Goal: Task Accomplishment & Management: Use online tool/utility

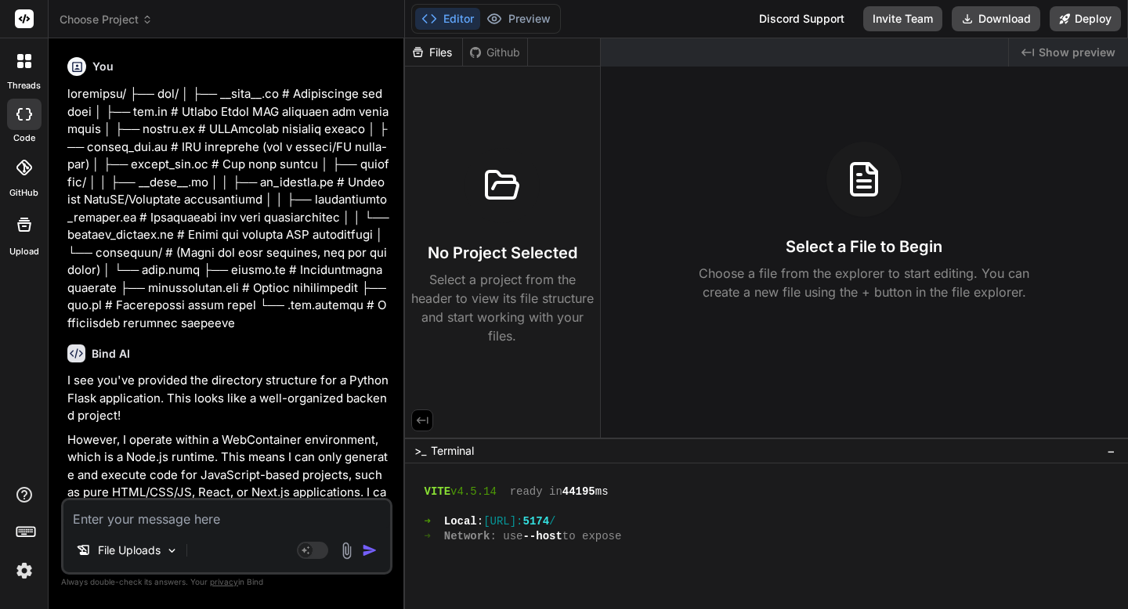
scroll to position [1101, 0]
click at [110, 23] on span "Choose Project" at bounding box center [106, 20] width 93 height 16
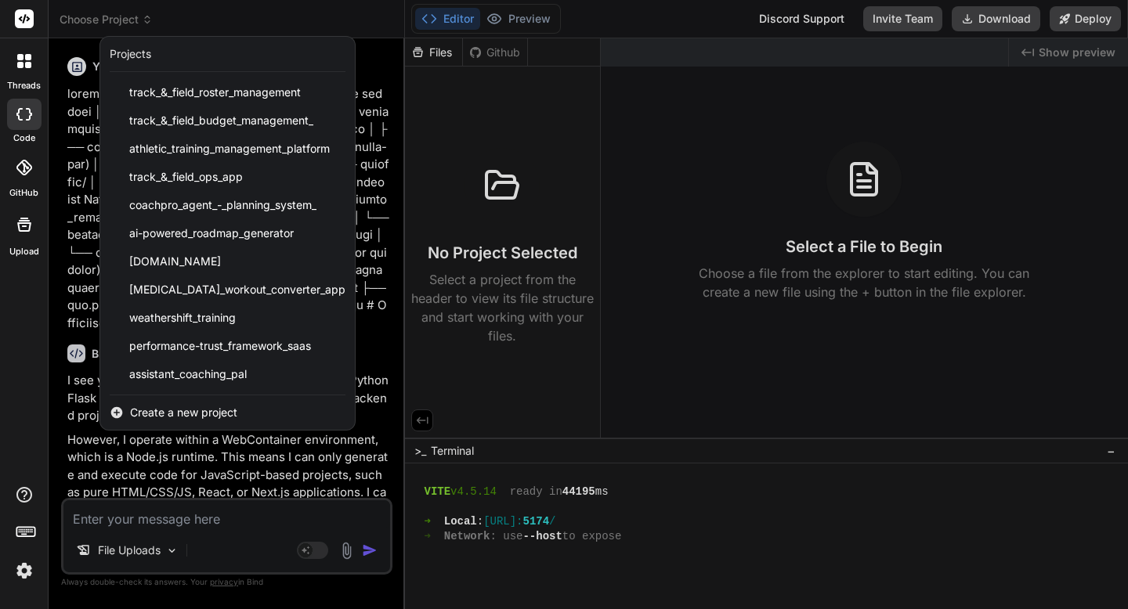
click at [168, 408] on span "Create a new project" at bounding box center [183, 413] width 107 height 16
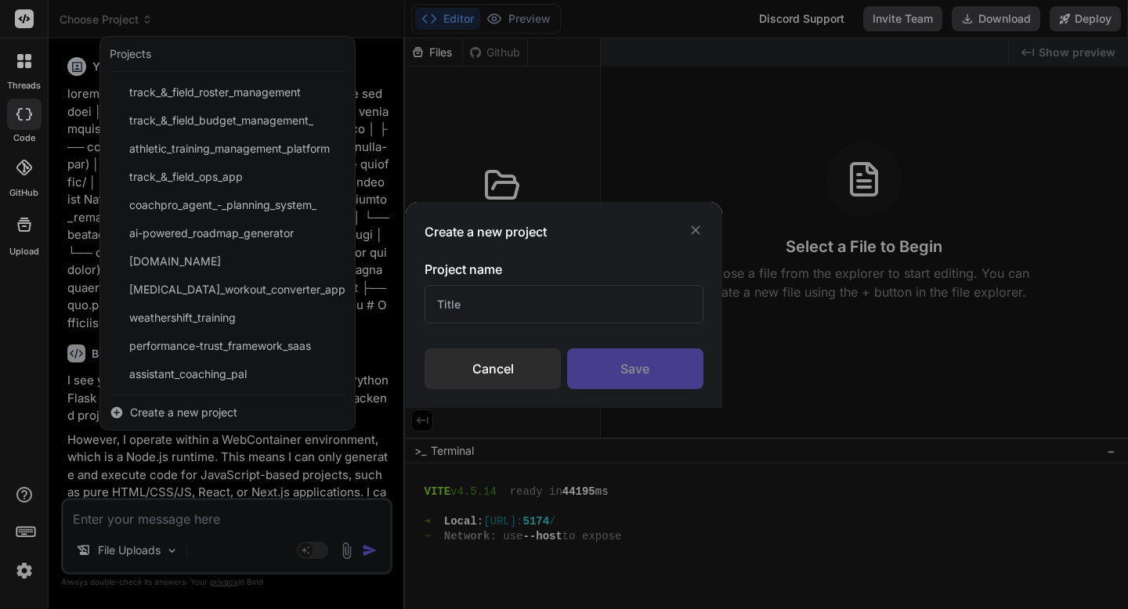
click at [458, 370] on div "Cancel" at bounding box center [492, 369] width 136 height 41
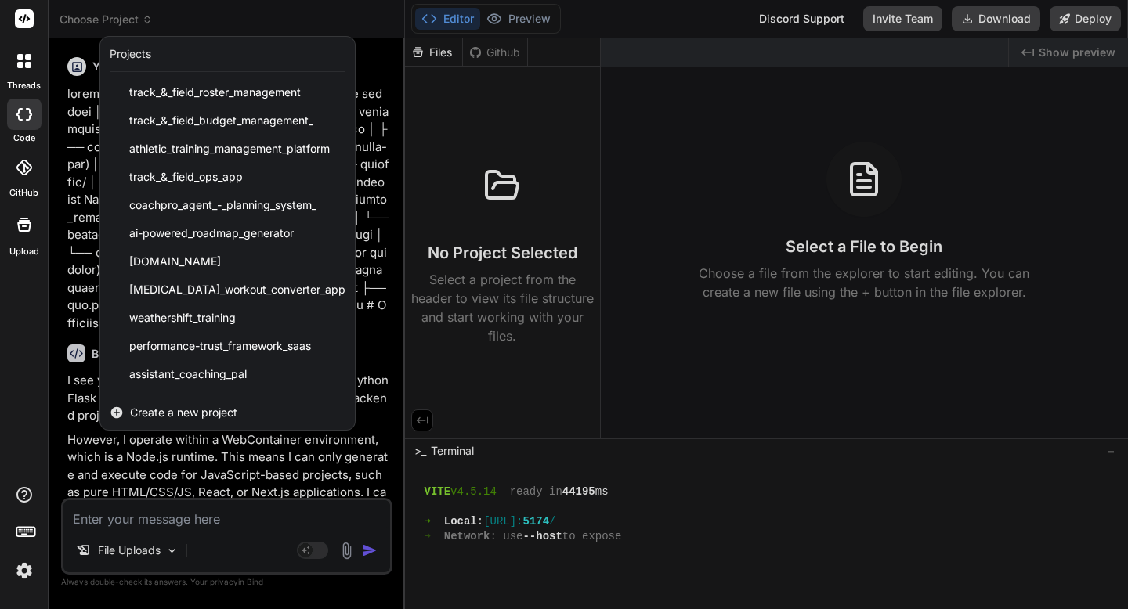
click at [152, 519] on div at bounding box center [564, 304] width 1128 height 609
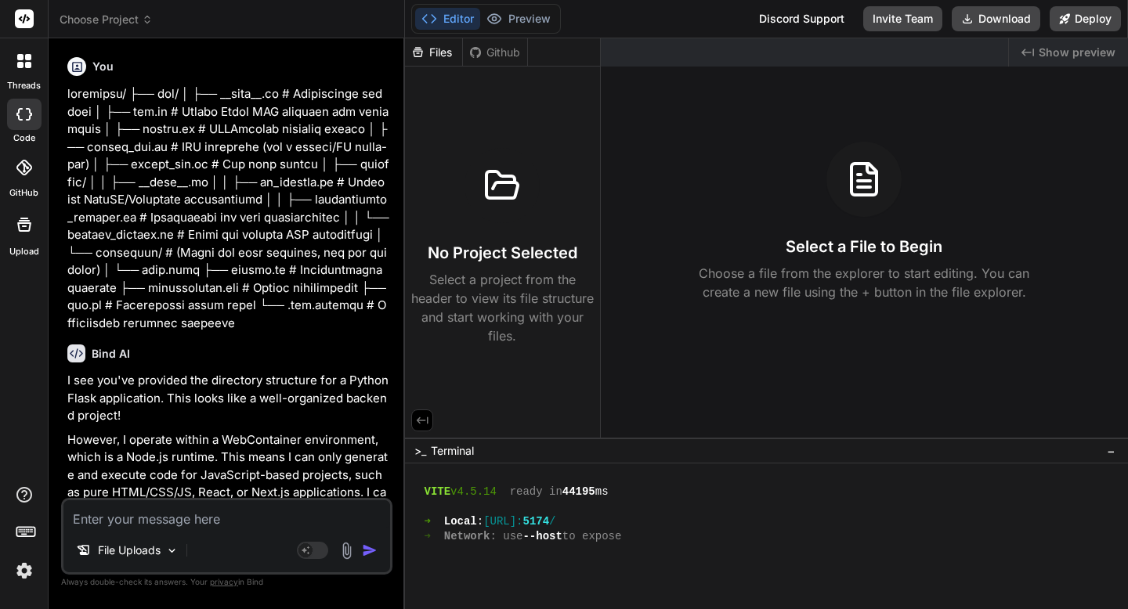
click at [136, 15] on span "Choose Project" at bounding box center [106, 20] width 93 height 16
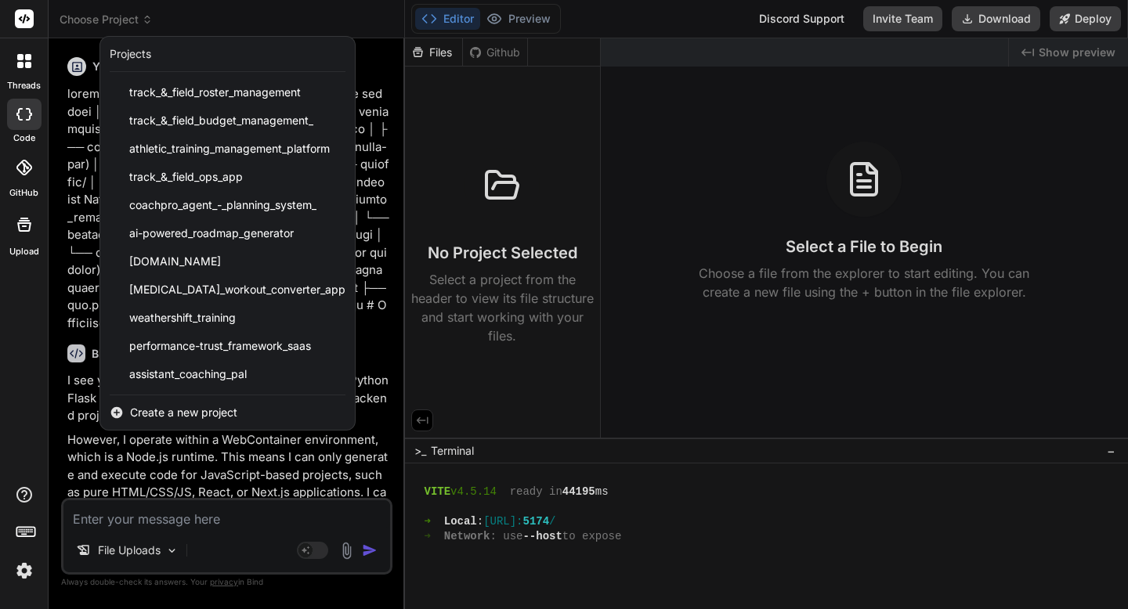
click at [202, 410] on span "Create a new project" at bounding box center [183, 413] width 107 height 16
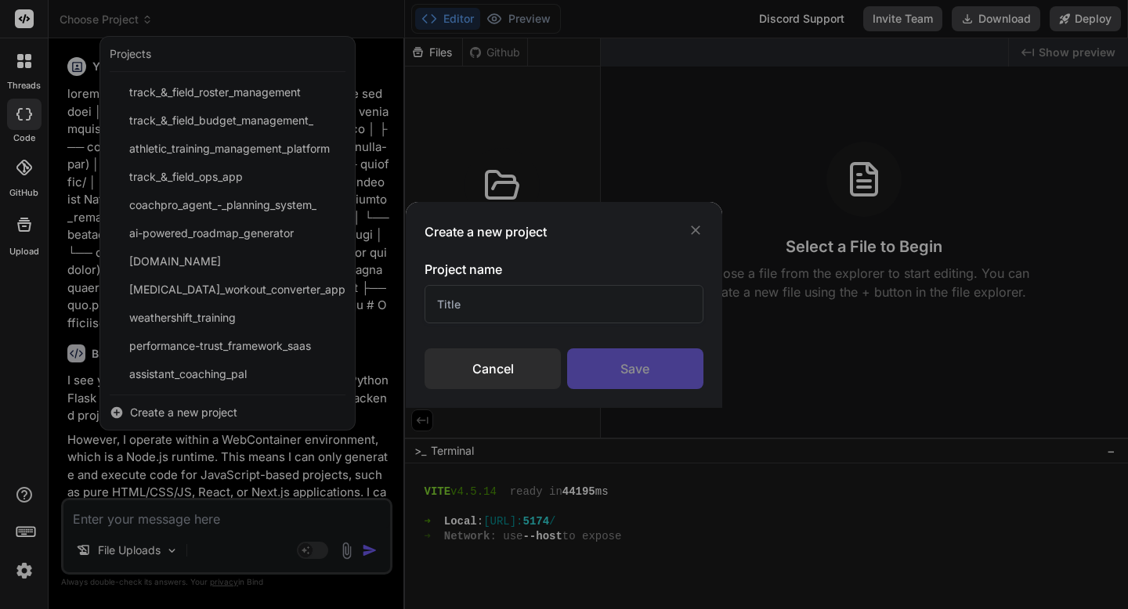
click at [435, 301] on input "text" at bounding box center [563, 304] width 278 height 38
paste input "Surplus Funds Lead Researcher"
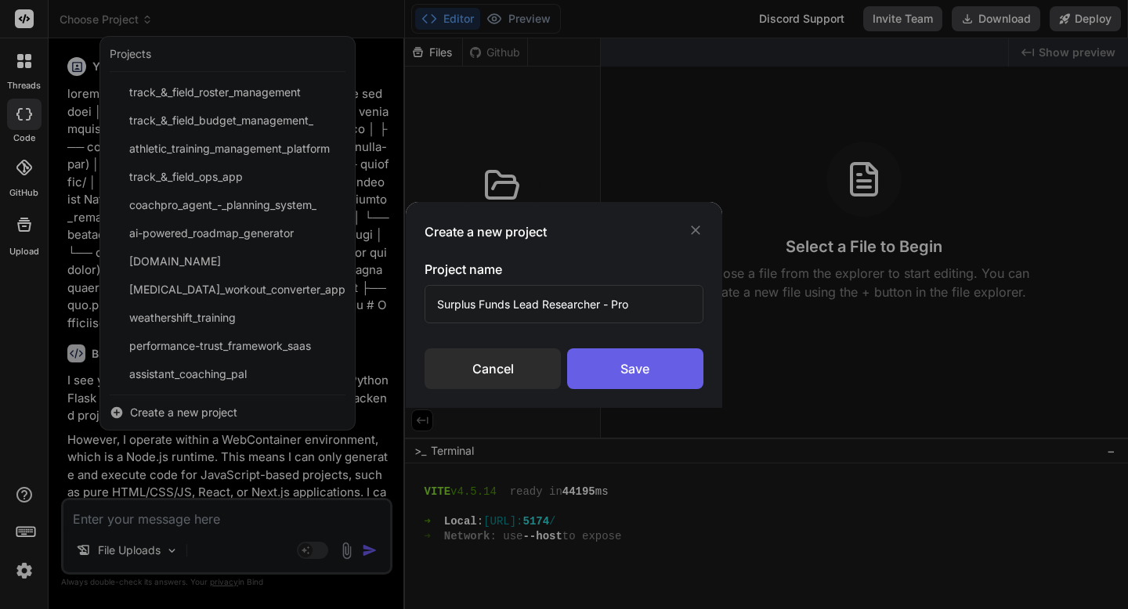
type input "Surplus Funds Lead Researcher - Pro"
click at [601, 365] on div "Save" at bounding box center [635, 369] width 136 height 41
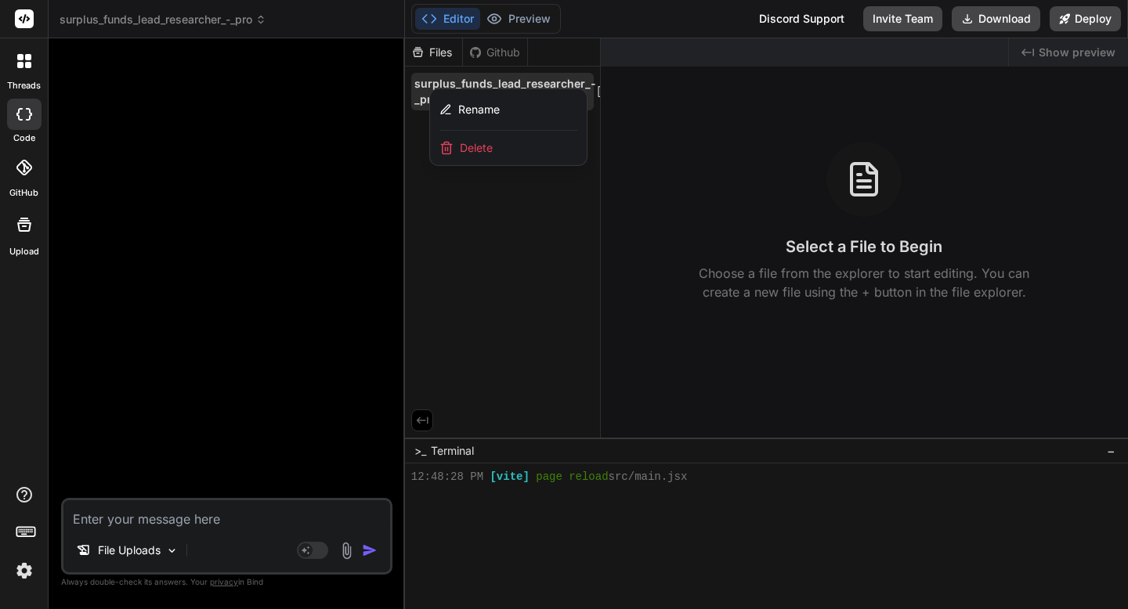
scroll to position [1295, 0]
click at [266, 389] on div "🎉 Your Preview is Ready! Tap to view your project preview View Preview" at bounding box center [228, 274] width 328 height 447
click at [159, 513] on textarea at bounding box center [226, 514] width 327 height 28
click at [160, 551] on p "File Uploads" at bounding box center [129, 551] width 63 height 16
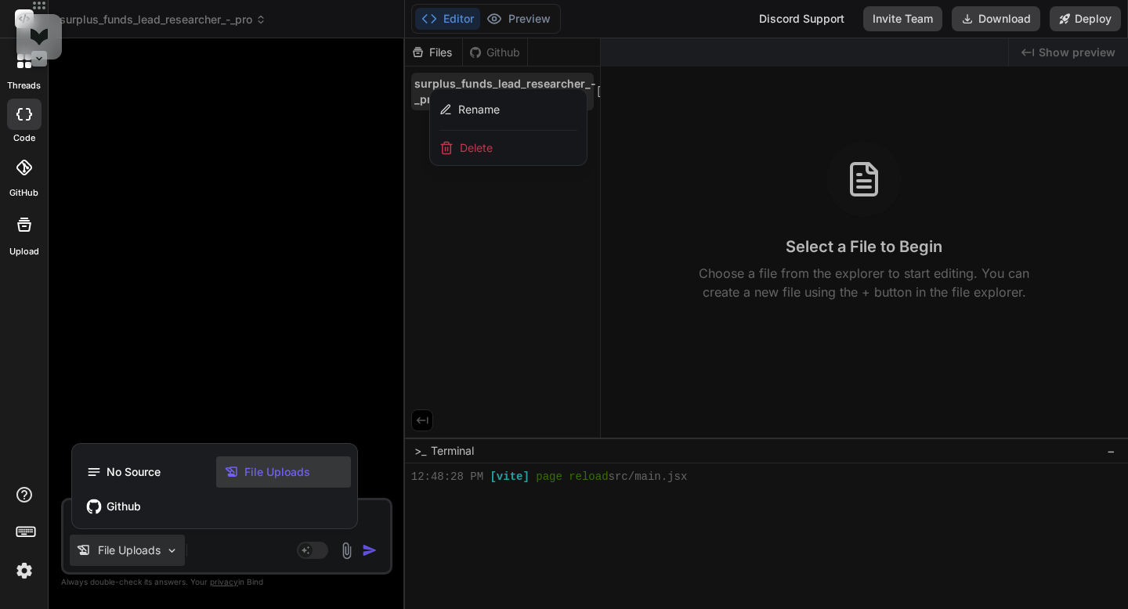
click at [247, 475] on span "File Uploads" at bounding box center [277, 472] width 66 height 16
type textarea "x"
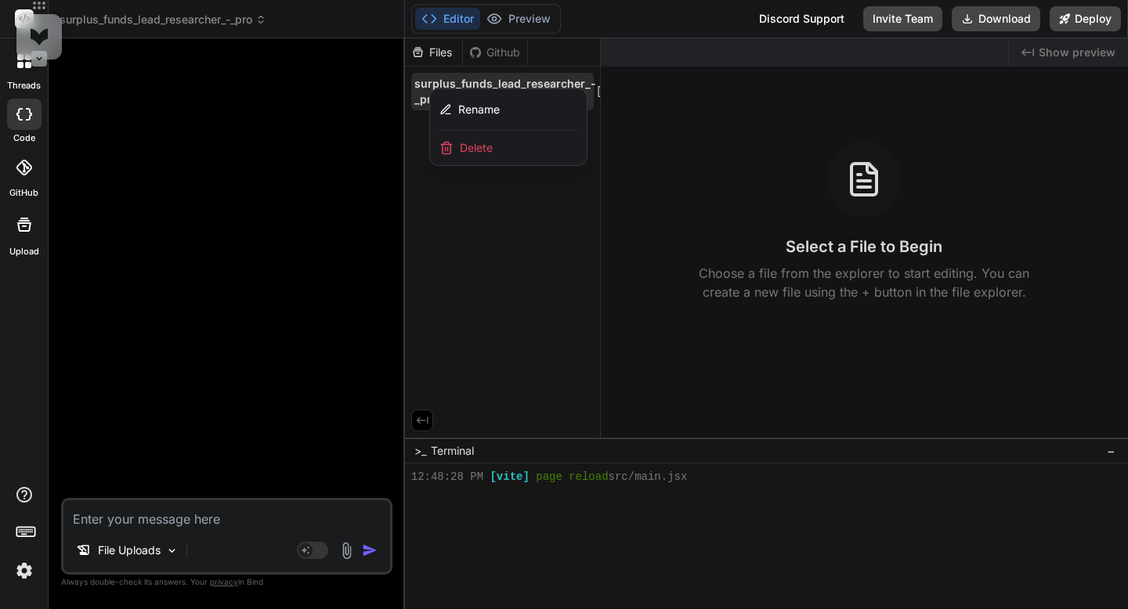
click at [339, 179] on div "🎉 Your Preview is Ready! Tap to view your project preview View Preview" at bounding box center [228, 274] width 328 height 447
click at [210, 521] on textarea at bounding box center [226, 514] width 327 height 28
paste textarea "# No-Code App Scaffold: Surplus Funds Lead Researcher ## 1. Core Concept & User…"
type textarea "# No-Code App Scaffold: Surplus Funds Lead Researcher ## 1. Core Concept & User…"
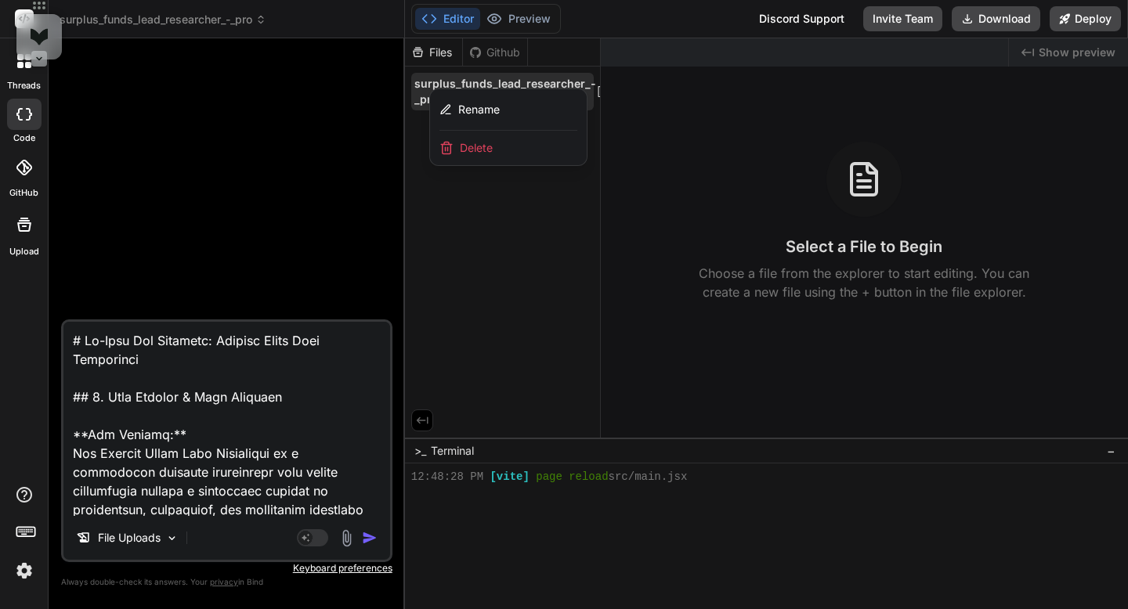
type textarea "x"
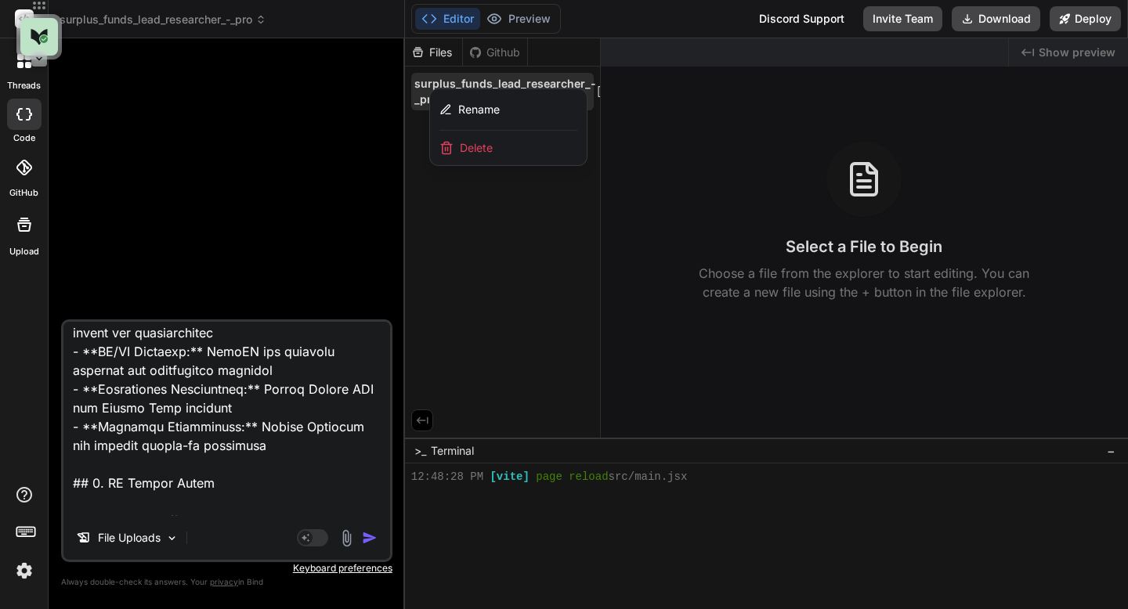
scroll to position [5519, 0]
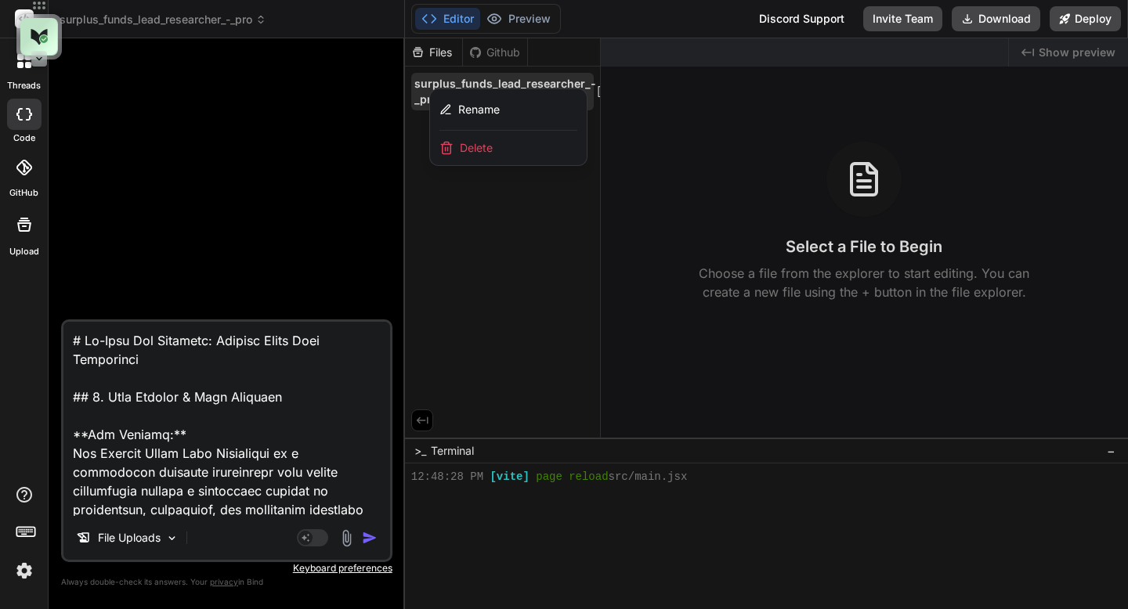
type textarea "# No-Code App Scaffold: Surplus Funds Lead Researcher ## 1. Core Concept & User…"
click at [370, 535] on img "button" at bounding box center [370, 538] width 16 height 16
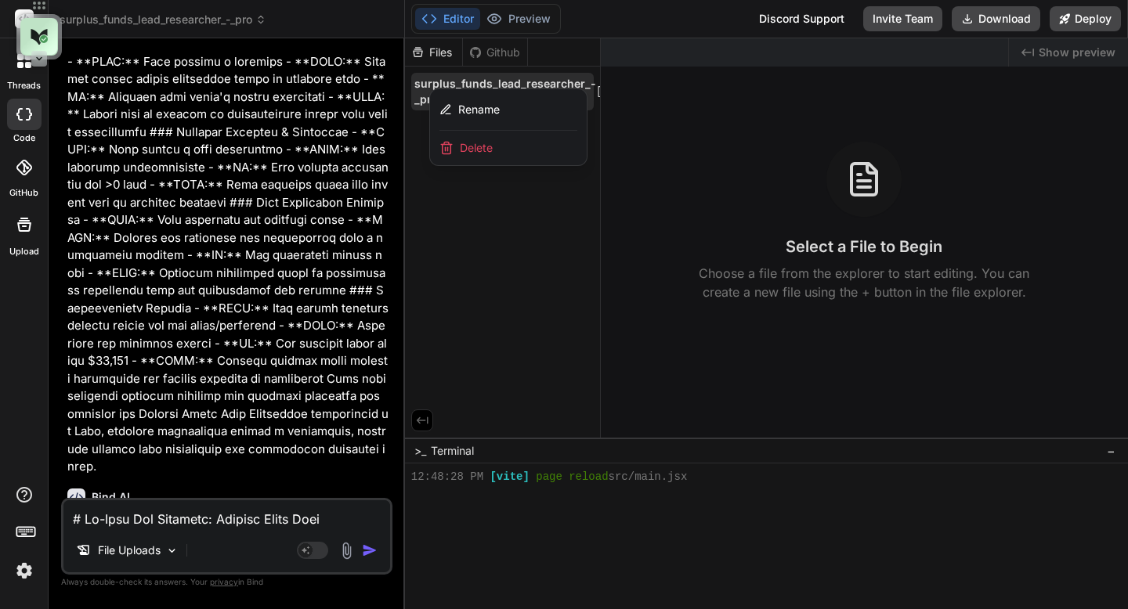
click at [501, 283] on div at bounding box center [766, 323] width 723 height 571
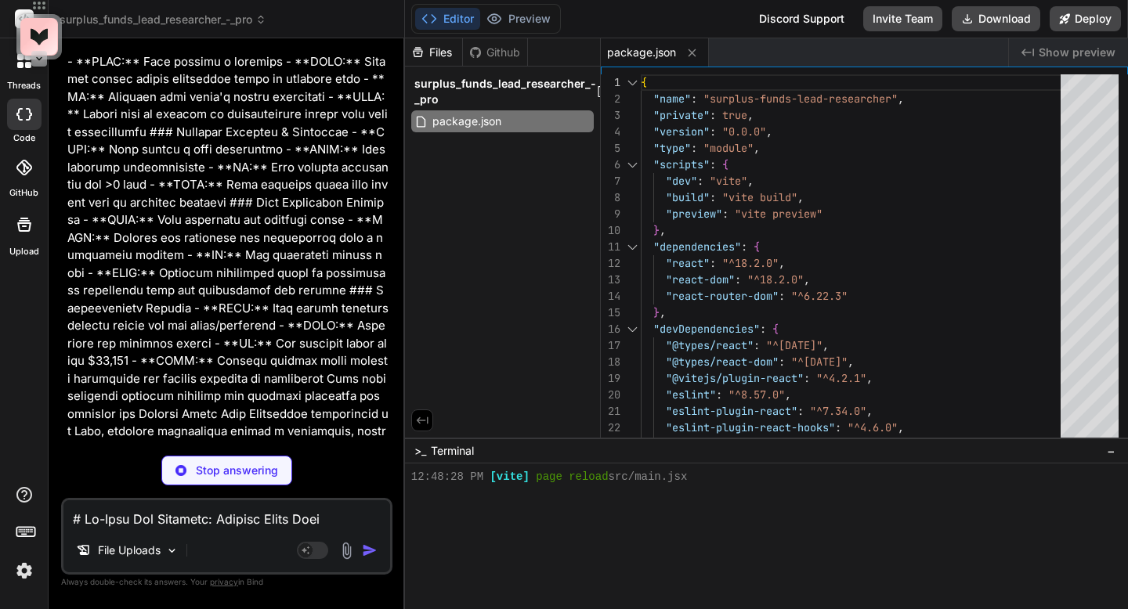
type textarea "x"
type textarea "<div id="root"></div> <script type="module" src="/src/main.jsx"></script> </bod…"
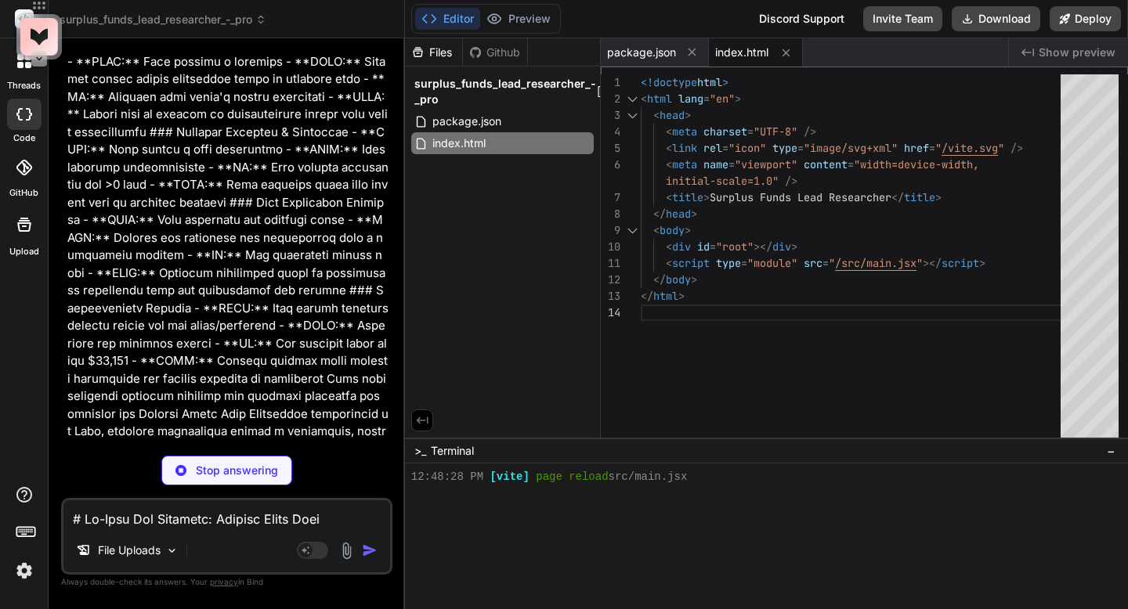
type textarea "x"
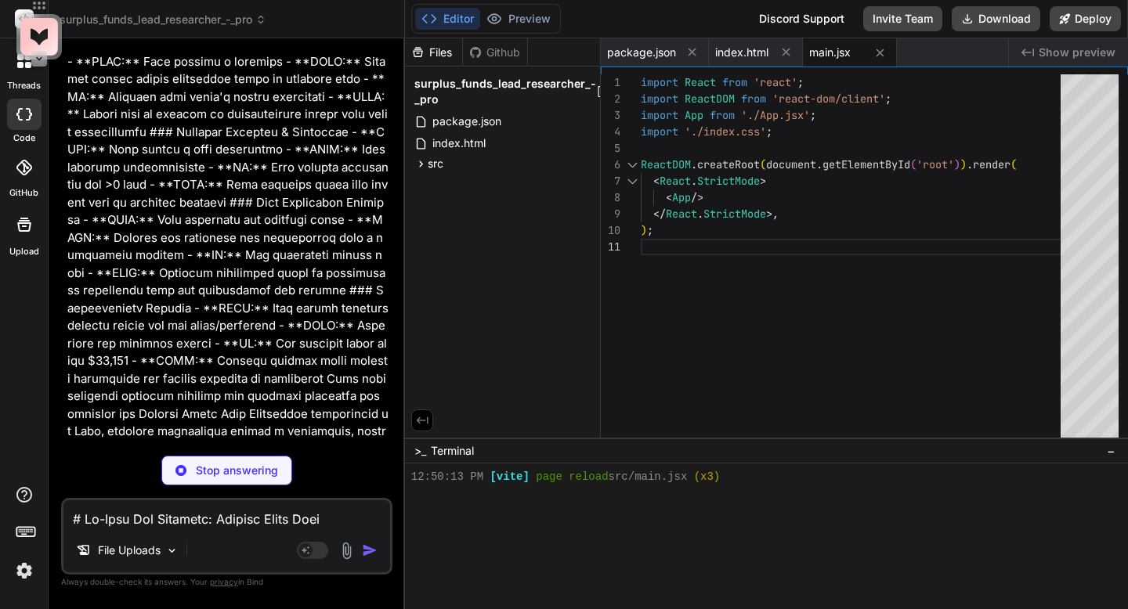
type textarea "x"
type textarea ".card { background-color: #f9f9f9; border: 1px solid #eee; border-radius: 5px; …"
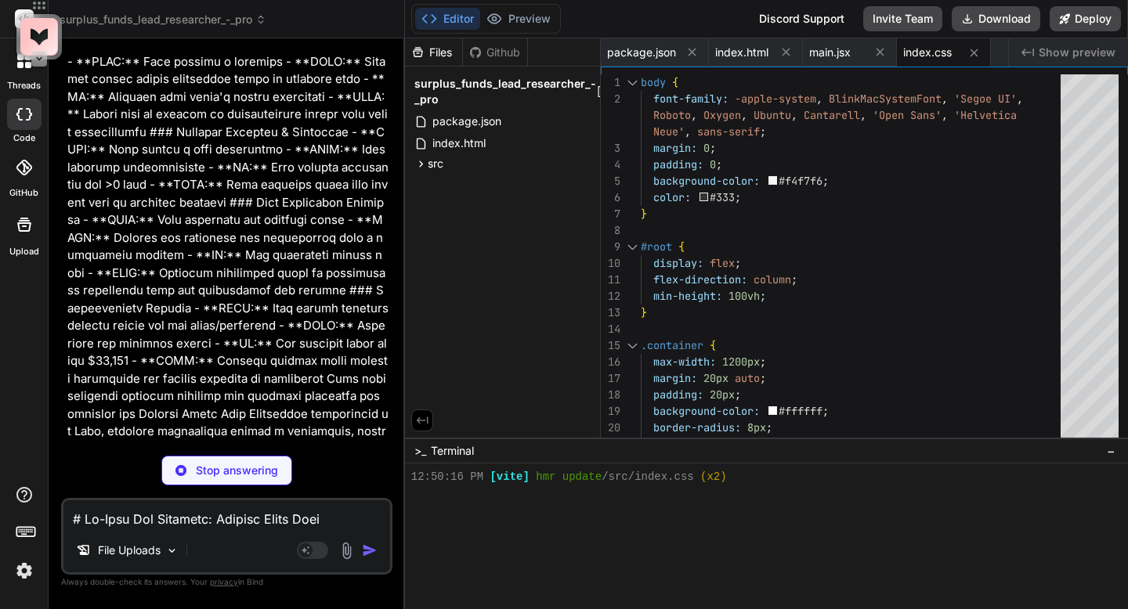
type textarea "x"
type textarea "<Link to="/register">Register</Link> </> )} </div> </nav> ); }; export default …"
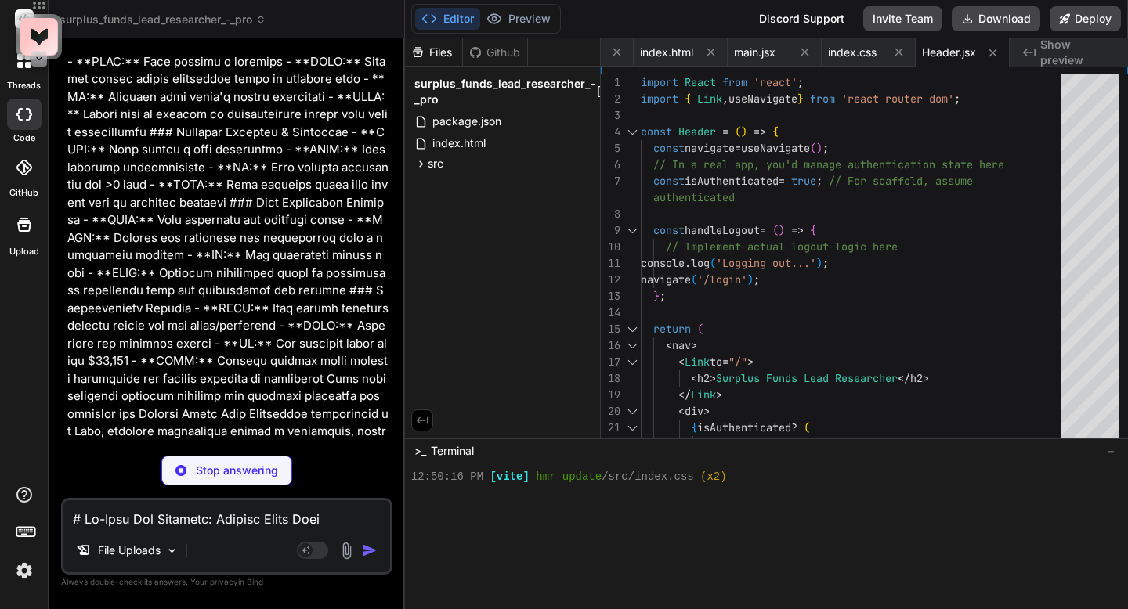
type textarea "x"
type textarea "<p>Don't have an account? <Link to="/register">Register here</Link>.</p> </div>…"
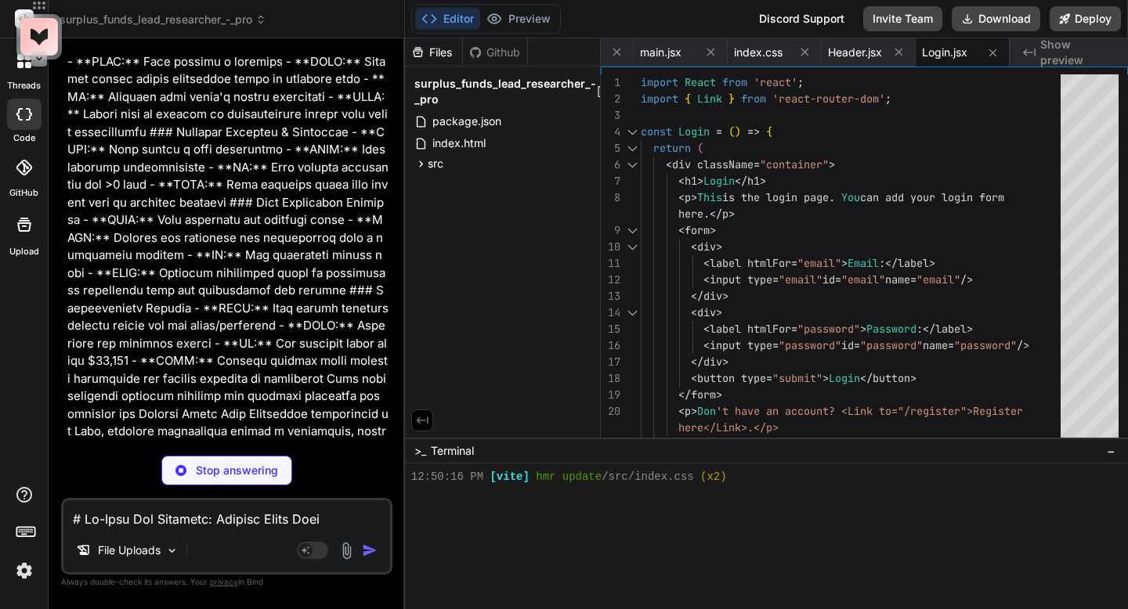
type textarea "x"
type textarea "export default Register;"
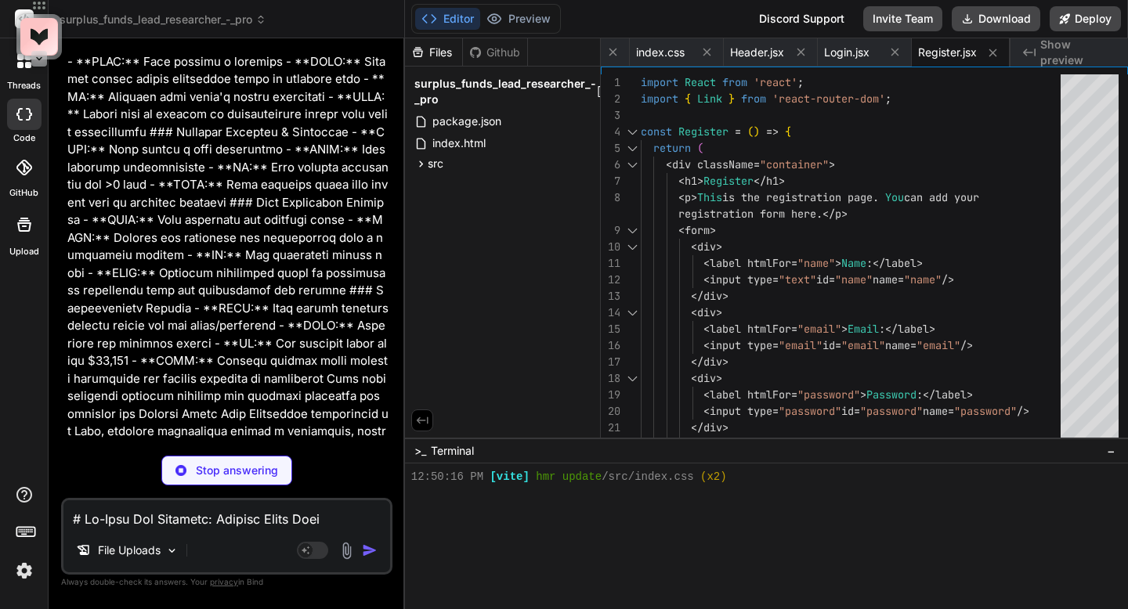
type textarea "x"
type textarea "</div> ); }; export default Dashboard;"
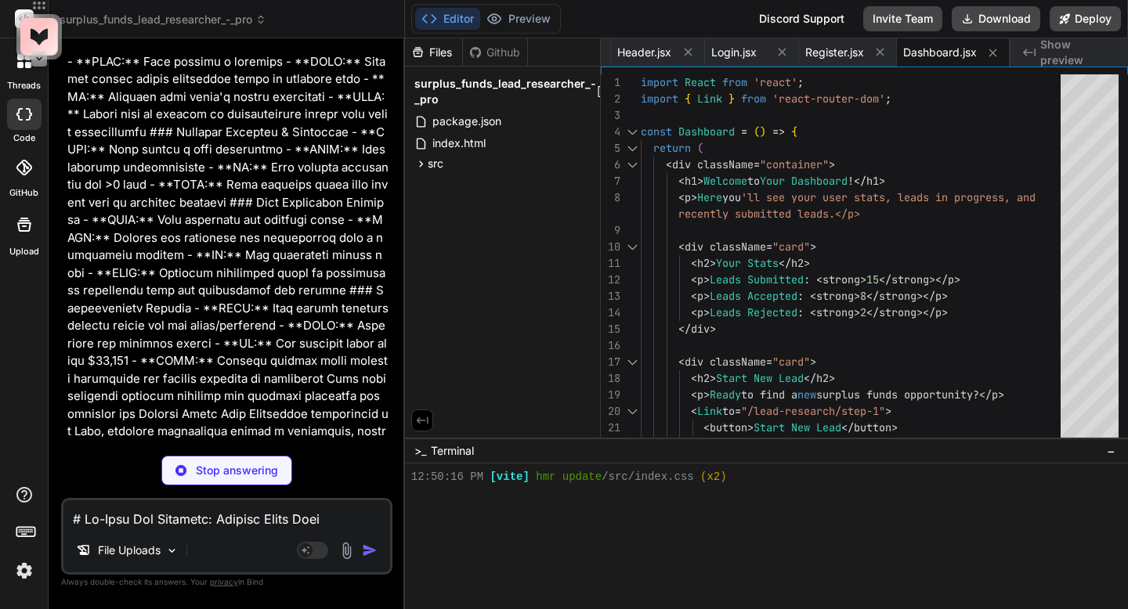
type textarea "x"
type textarea "}; export default LeadIdentification;"
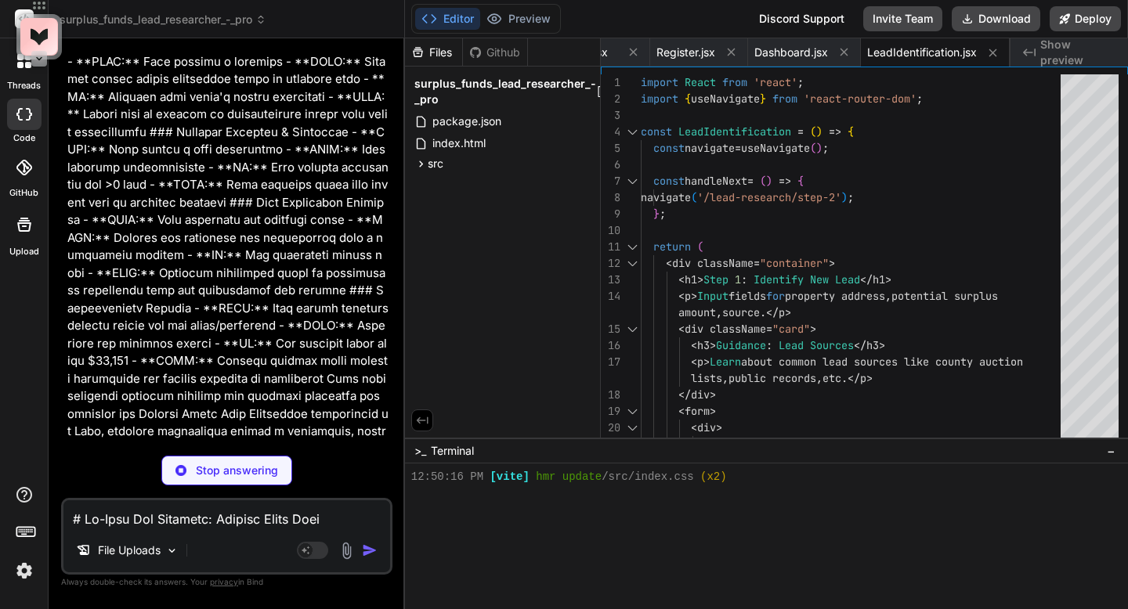
type textarea "x"
type textarea "); }; export default DuplicateCheck;"
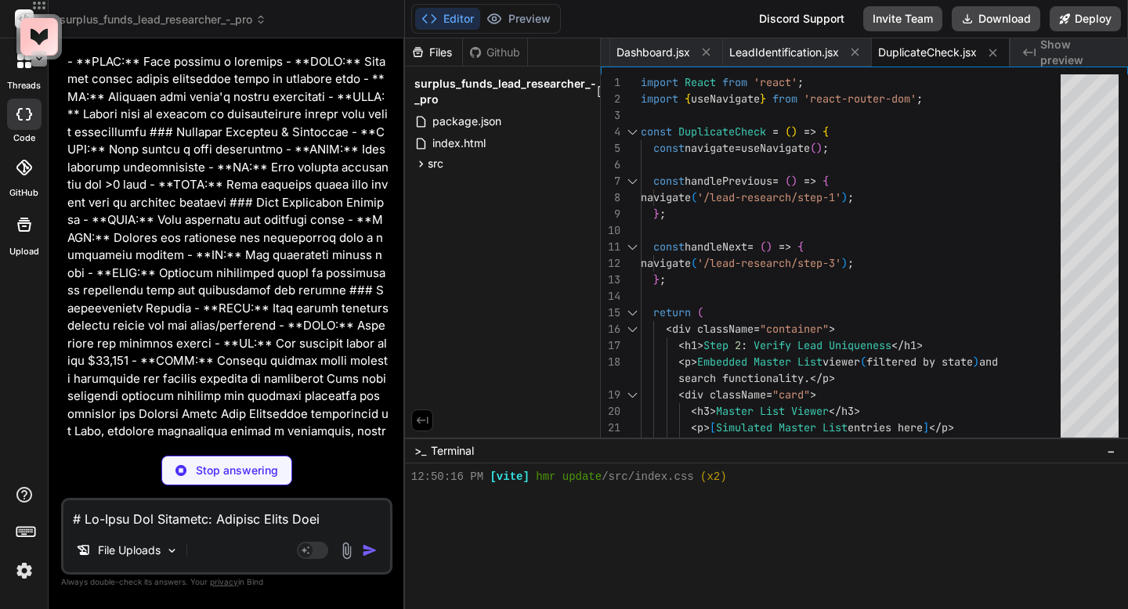
type textarea "x"
type textarea "</div> ); }; export default PropertyHistory;"
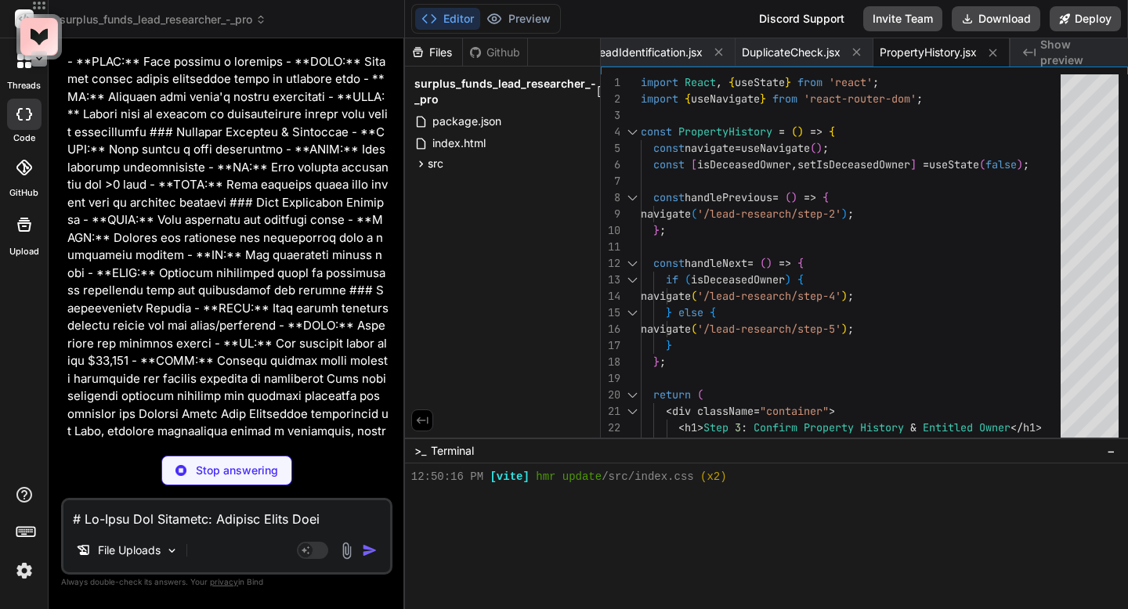
type textarea "x"
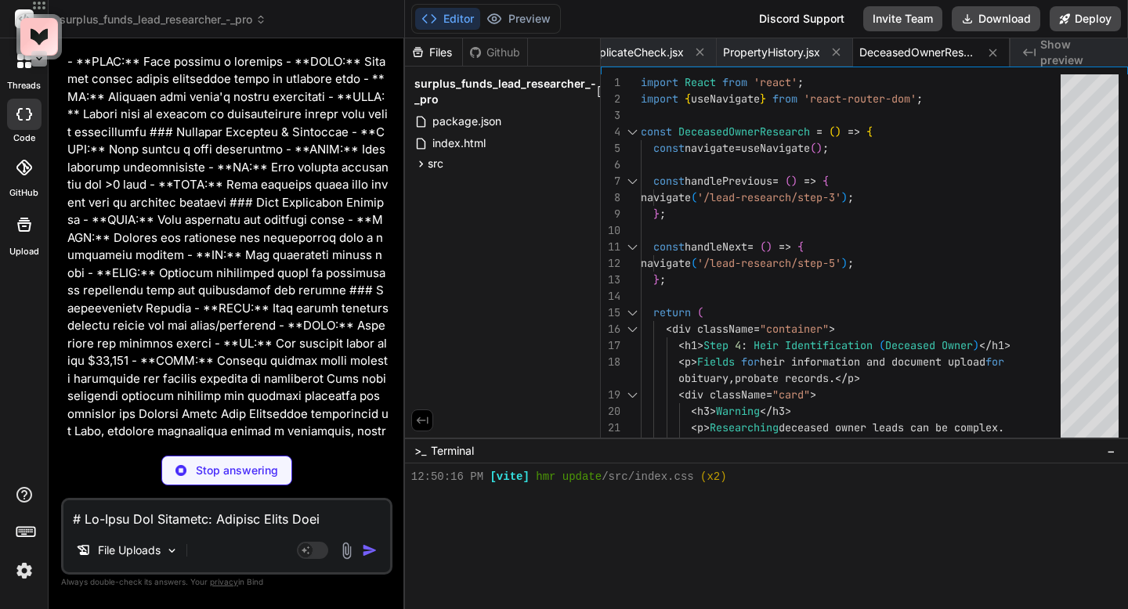
type textarea "x"
type textarea "); }; export default LienSearch;"
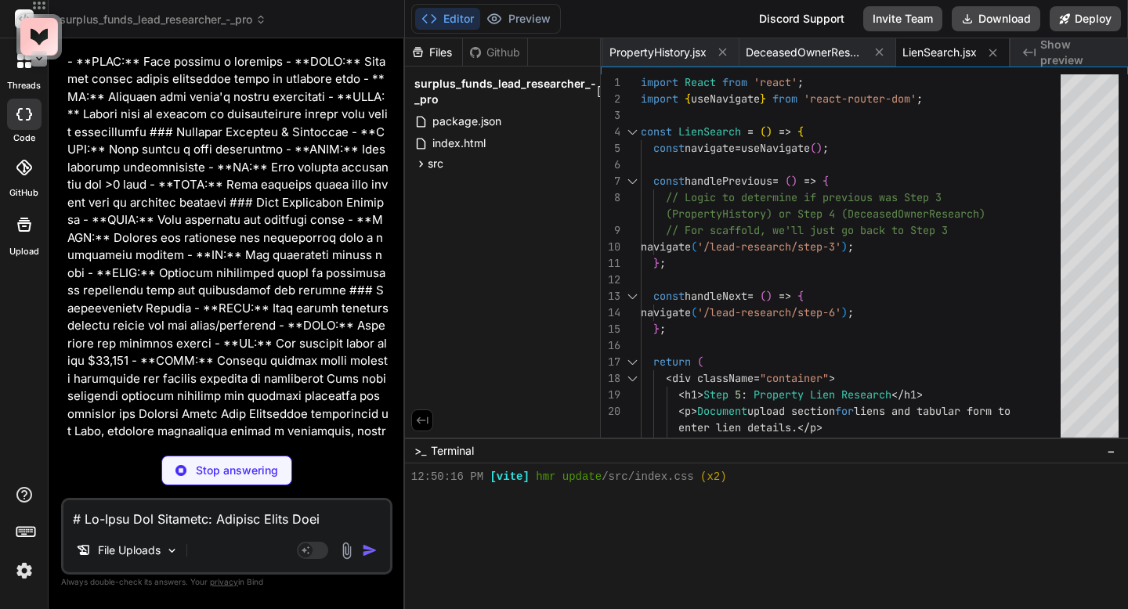
type textarea "x"
type textarea "</div> ); }; export default JudgmentBankruptcySearch;"
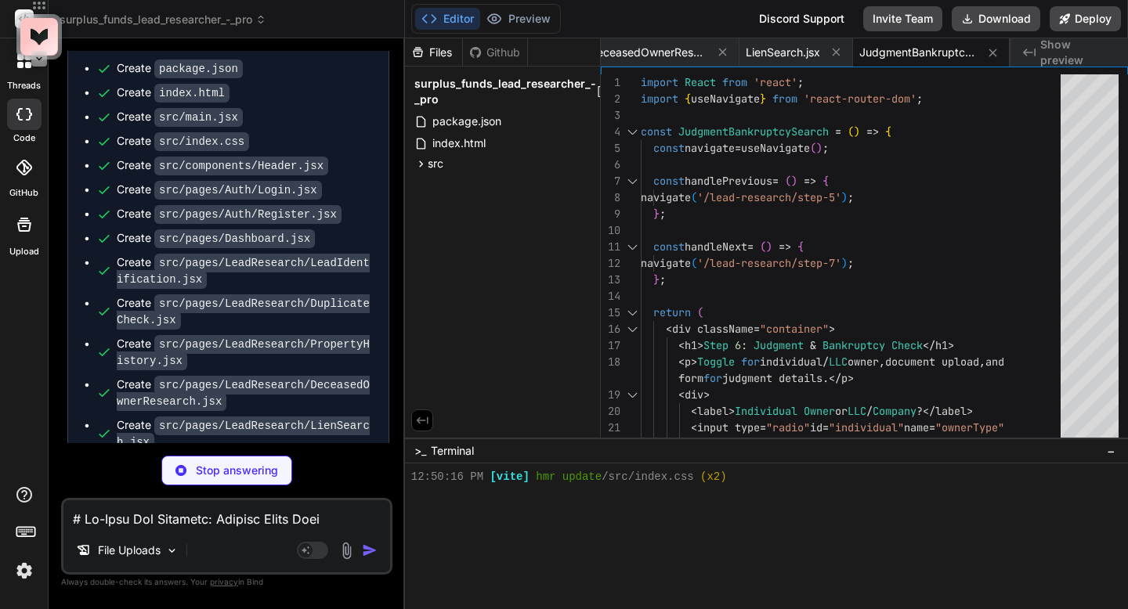
type textarea "x"
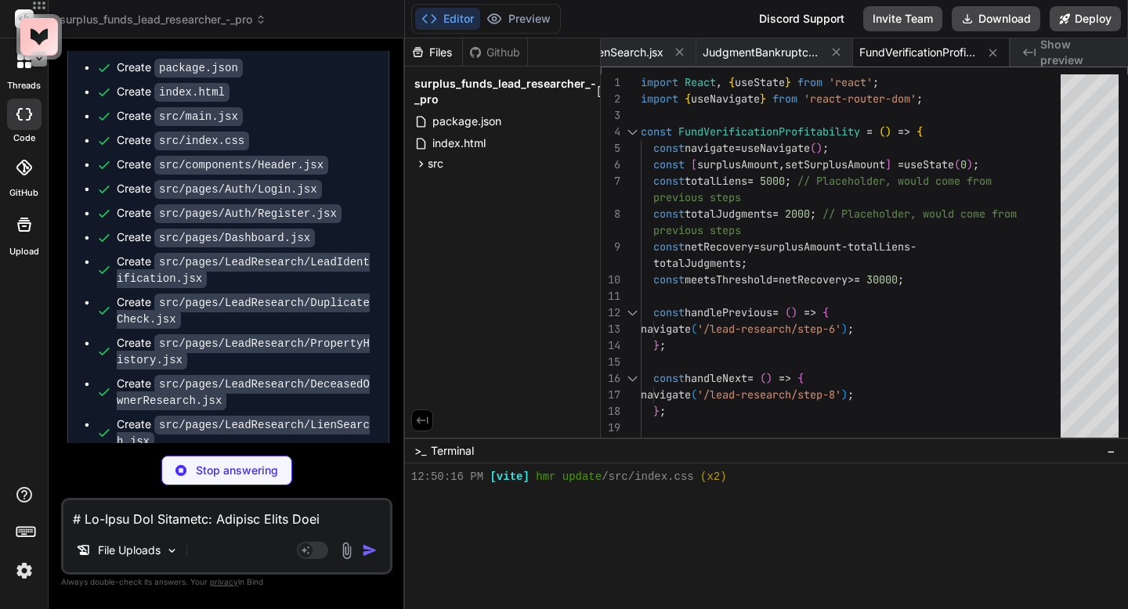
type textarea "x"
type textarea "</div> ); }; export default LeadSubmission;"
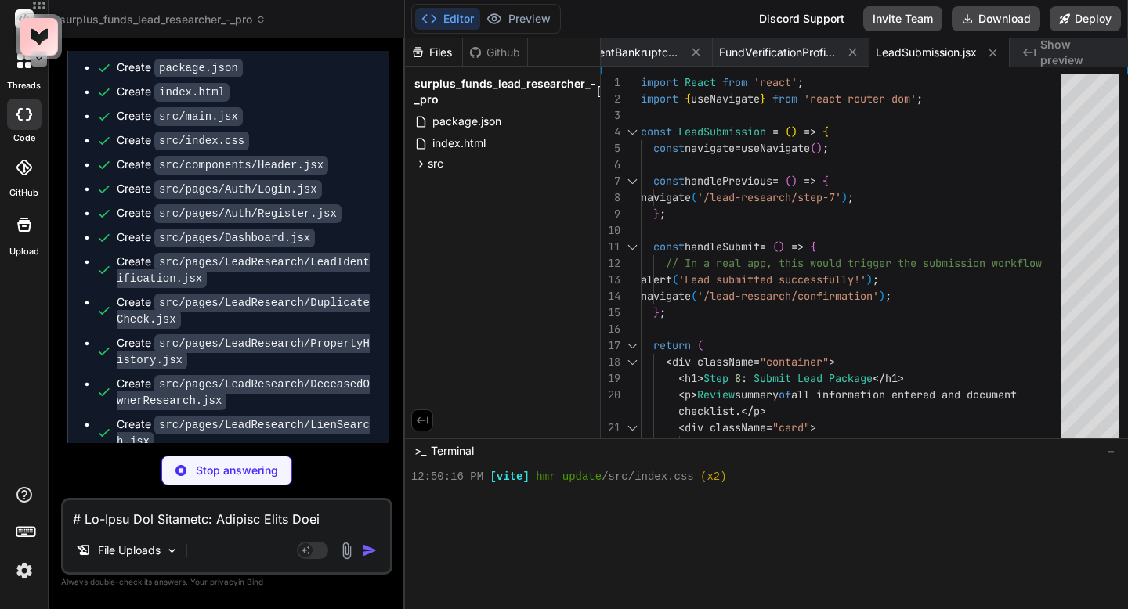
type textarea "x"
type textarea "export default Confirmation;"
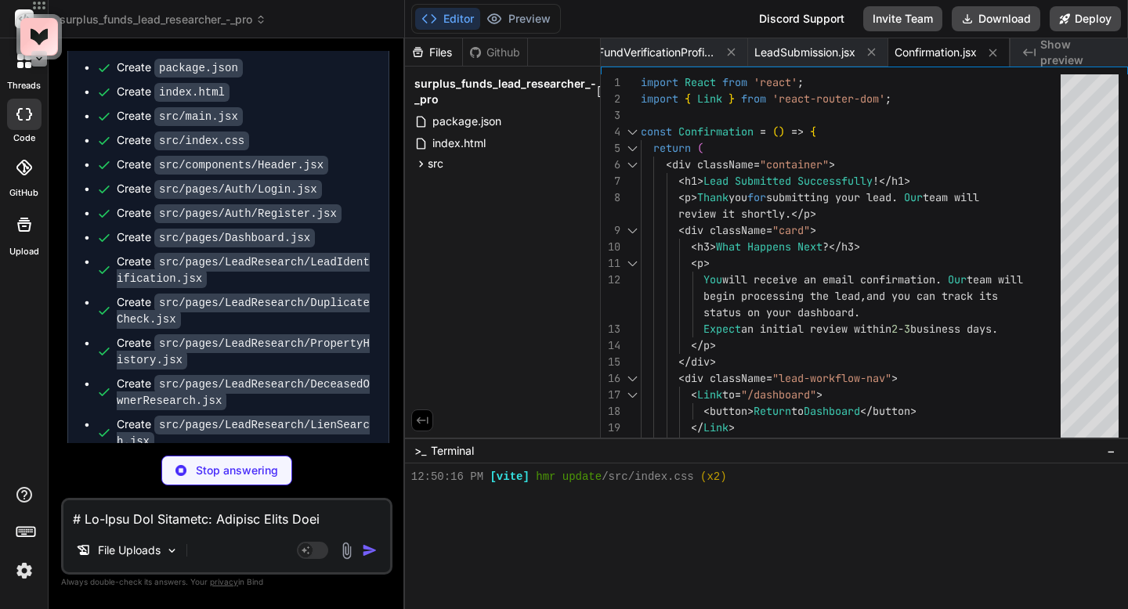
type textarea "x"
type textarea "export default ResourceCenter;"
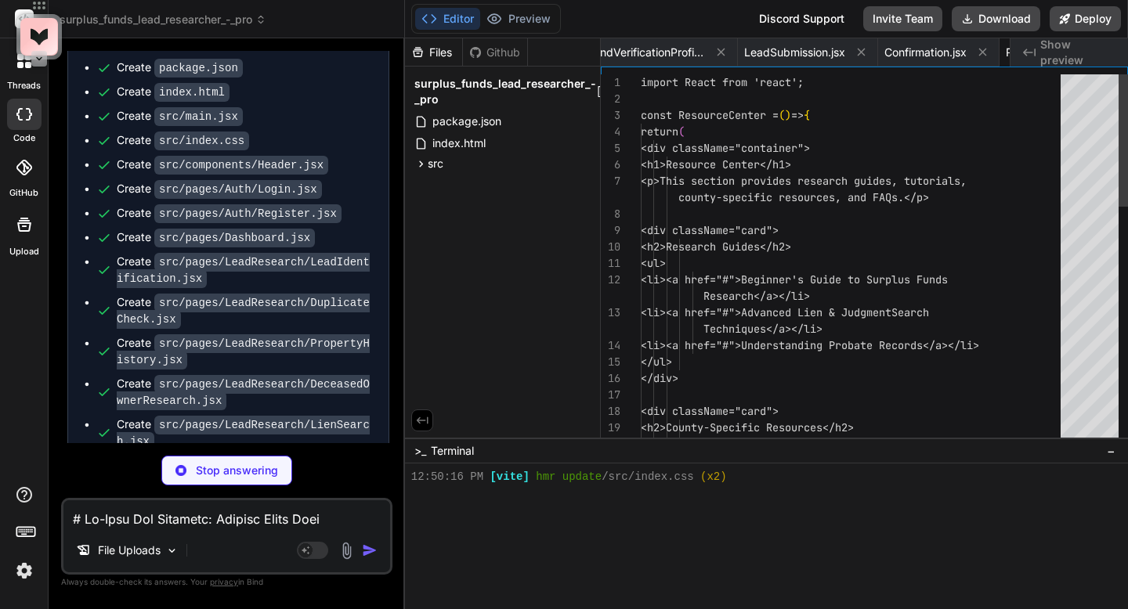
scroll to position [0, 1798]
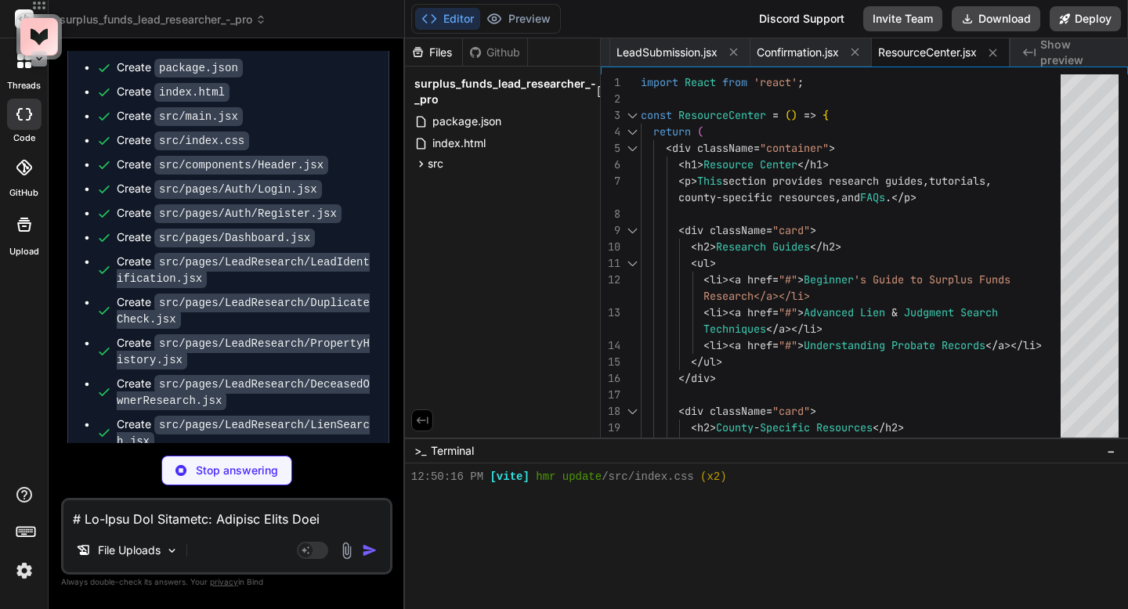
type textarea "x"
type textarea "); } export default App;"
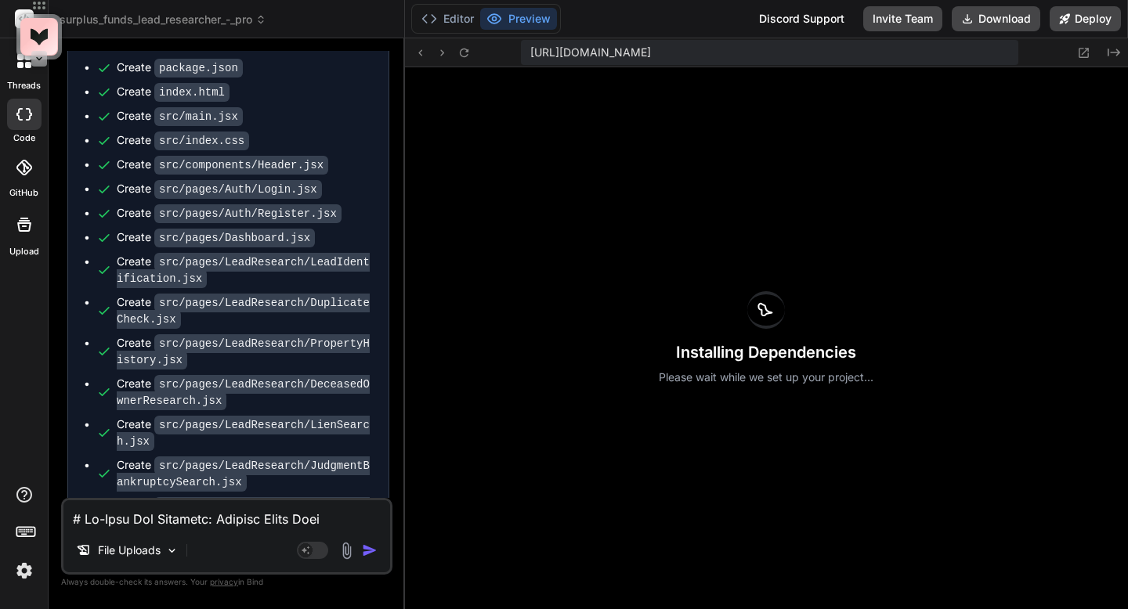
scroll to position [5475, 0]
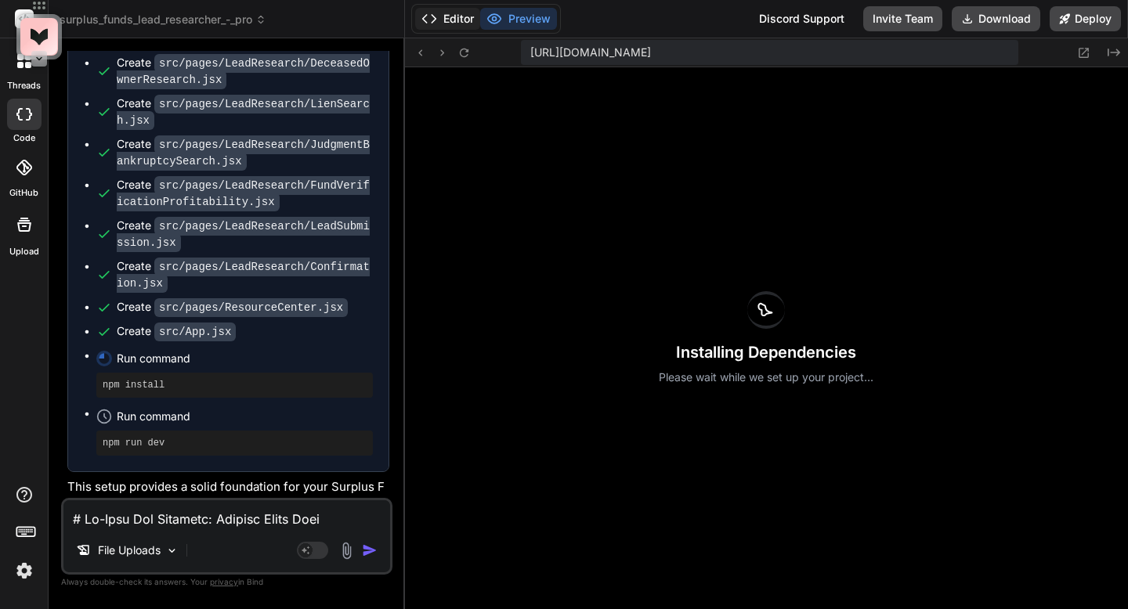
click at [443, 23] on button "Editor" at bounding box center [447, 19] width 65 height 22
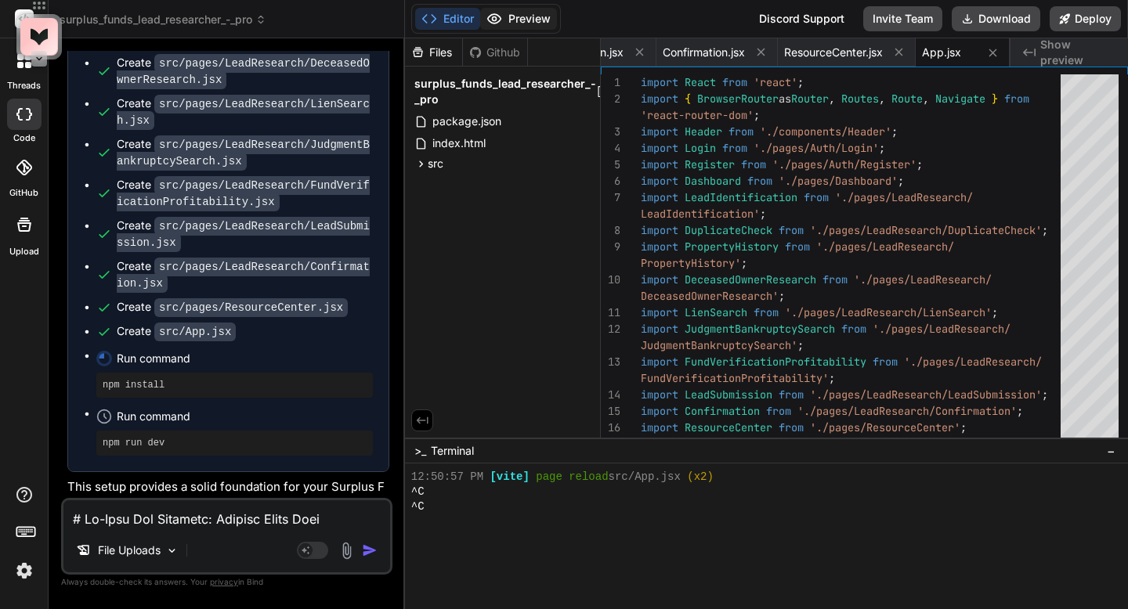
click at [497, 14] on icon at bounding box center [493, 18] width 13 height 9
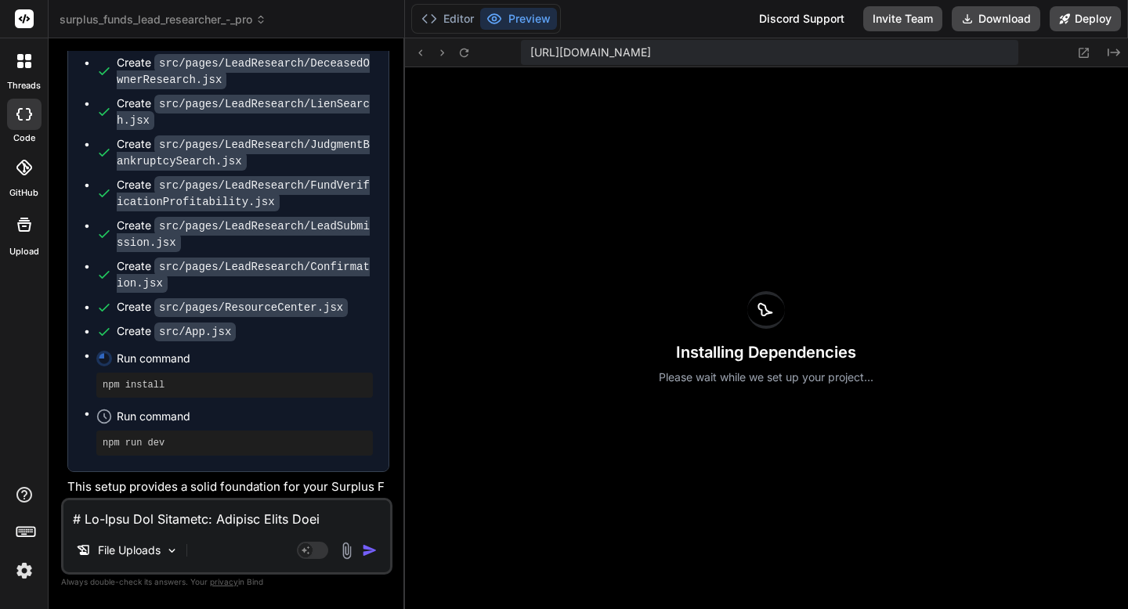
type textarea "x"
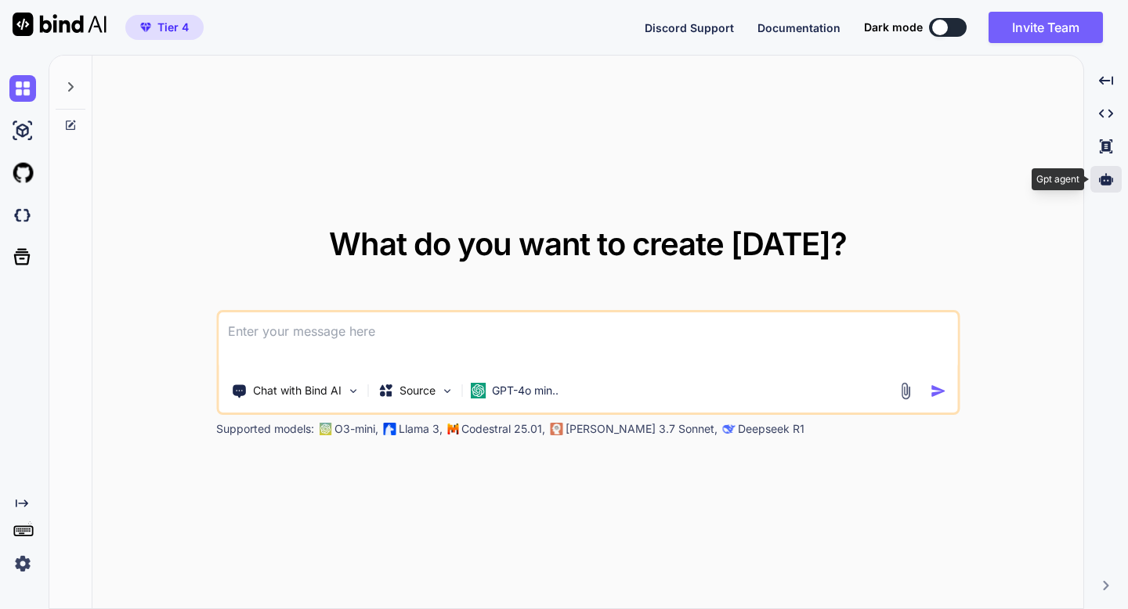
click at [1102, 179] on icon at bounding box center [1106, 179] width 14 height 12
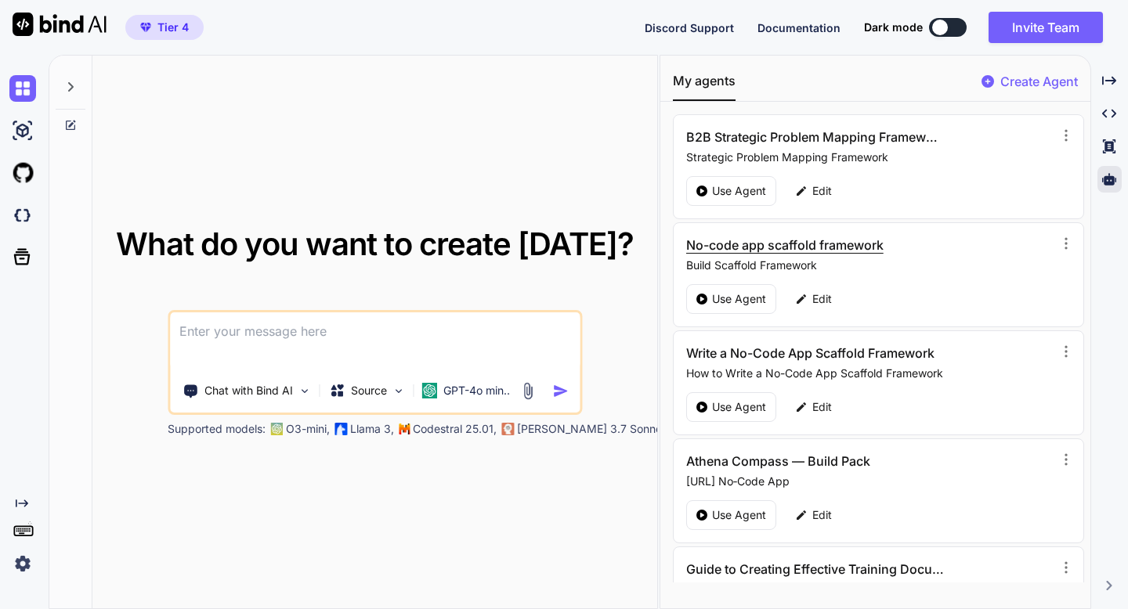
click at [714, 244] on h3 "No-code app scaffold framework" at bounding box center [815, 245] width 258 height 19
click at [720, 293] on p "Use Agent" at bounding box center [739, 299] width 54 height 16
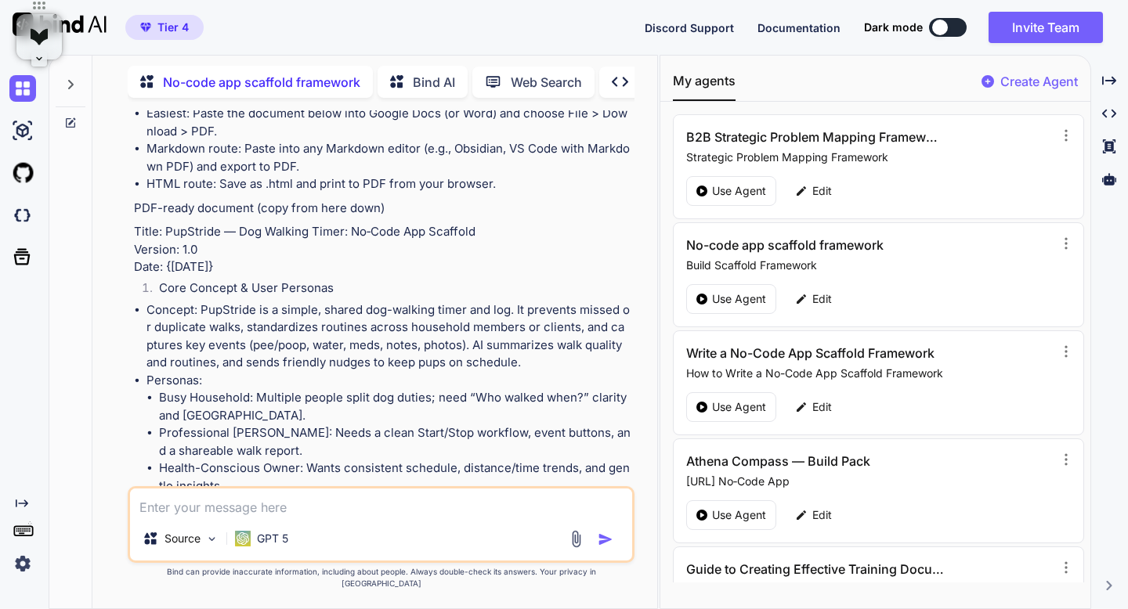
scroll to position [12038, 0]
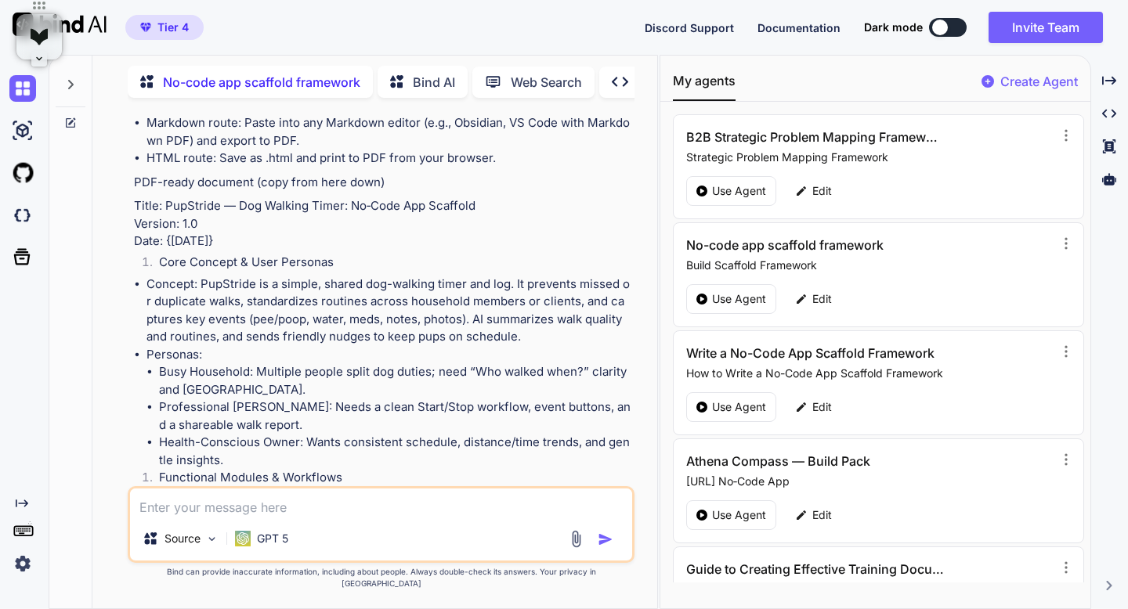
drag, startPoint x: 232, startPoint y: 188, endPoint x: 334, endPoint y: 191, distance: 102.6
copy h6 "scaffold framework"
click at [280, 546] on p "GPT 5" at bounding box center [272, 539] width 31 height 16
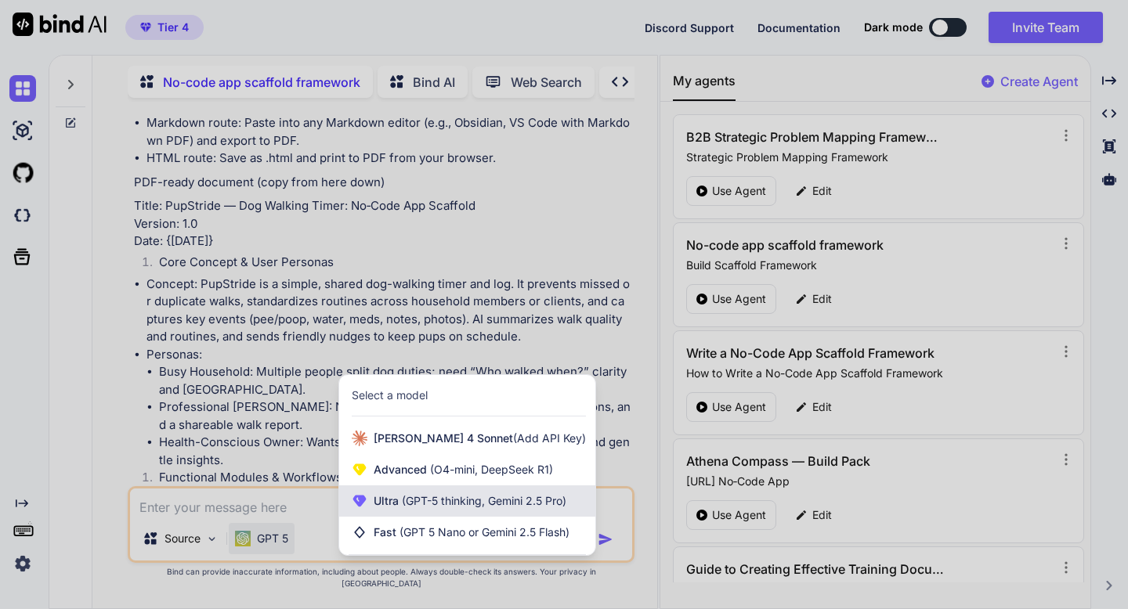
click at [363, 509] on icon at bounding box center [360, 501] width 16 height 16
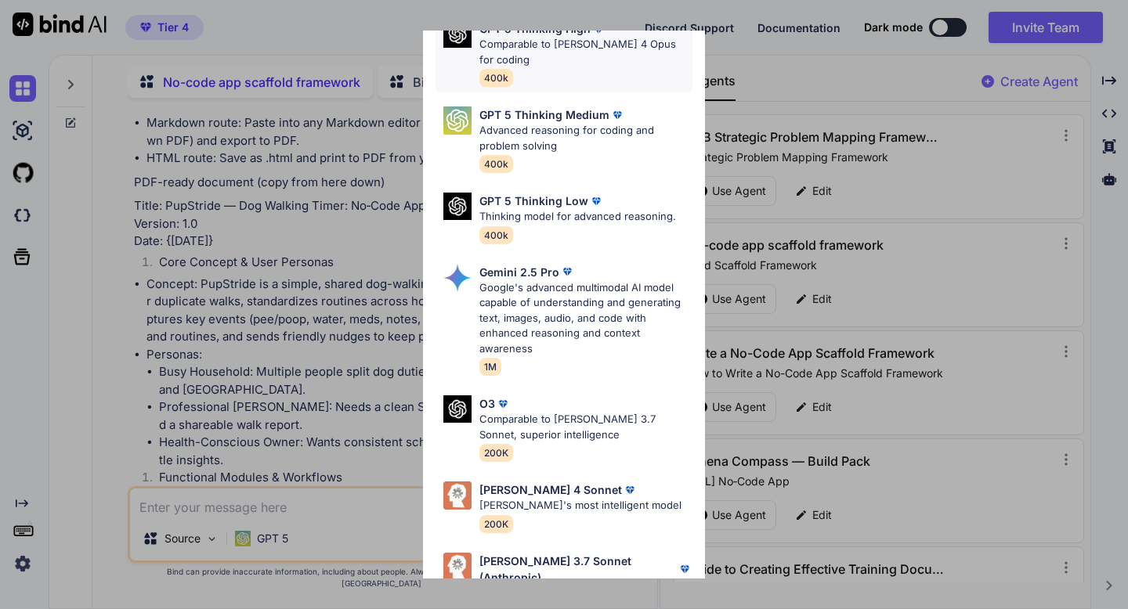
scroll to position [0, 0]
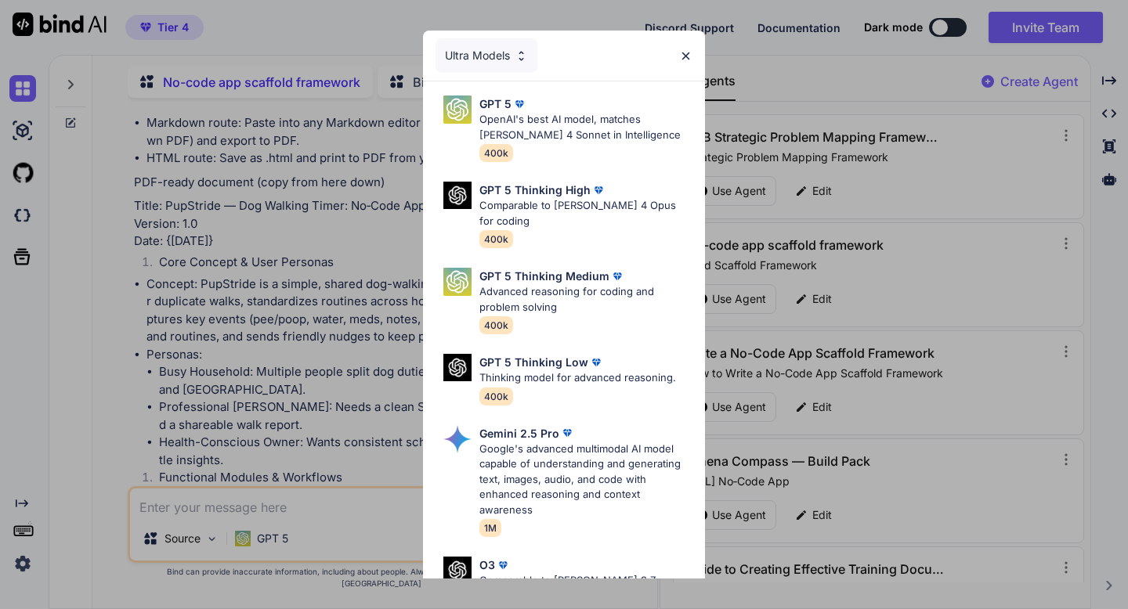
click at [524, 57] on img at bounding box center [521, 55] width 13 height 13
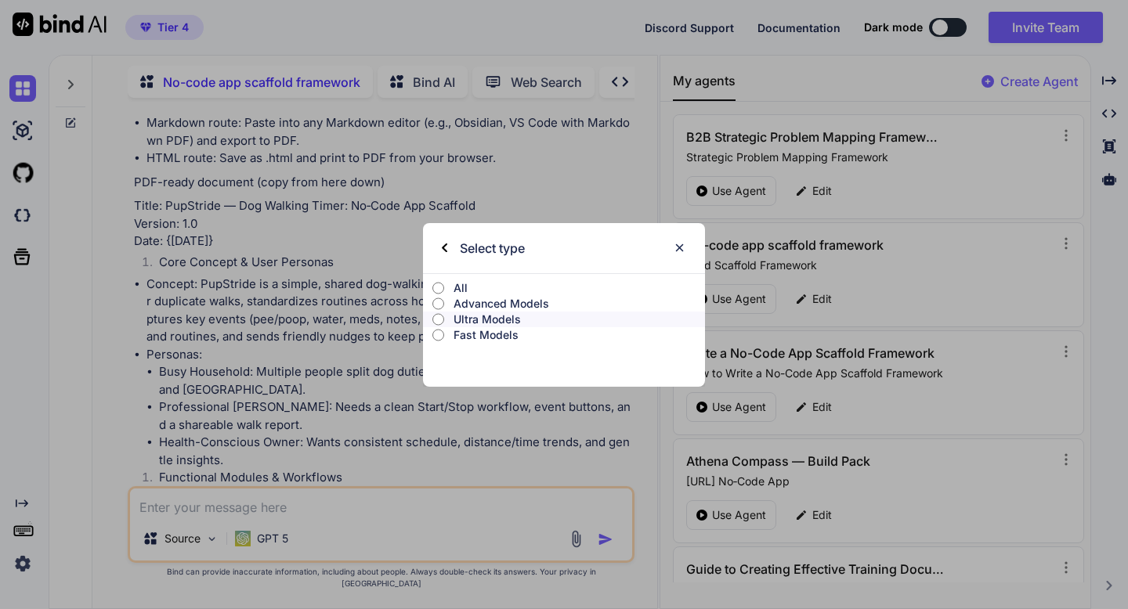
click at [472, 336] on p "Fast Models" at bounding box center [578, 335] width 251 height 16
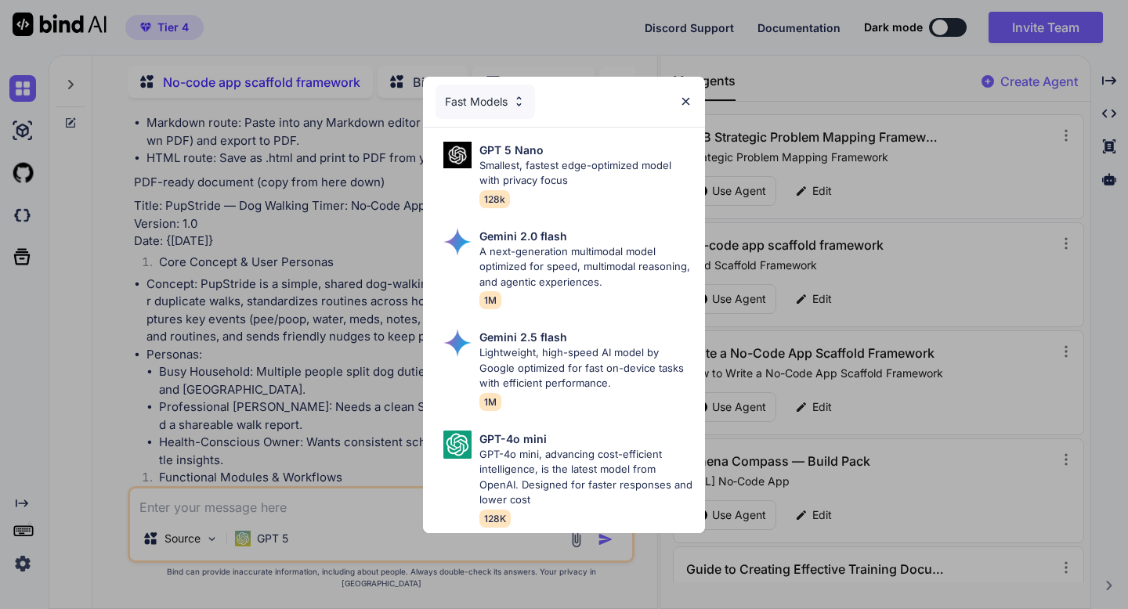
click at [511, 107] on div "Fast Models" at bounding box center [484, 102] width 99 height 34
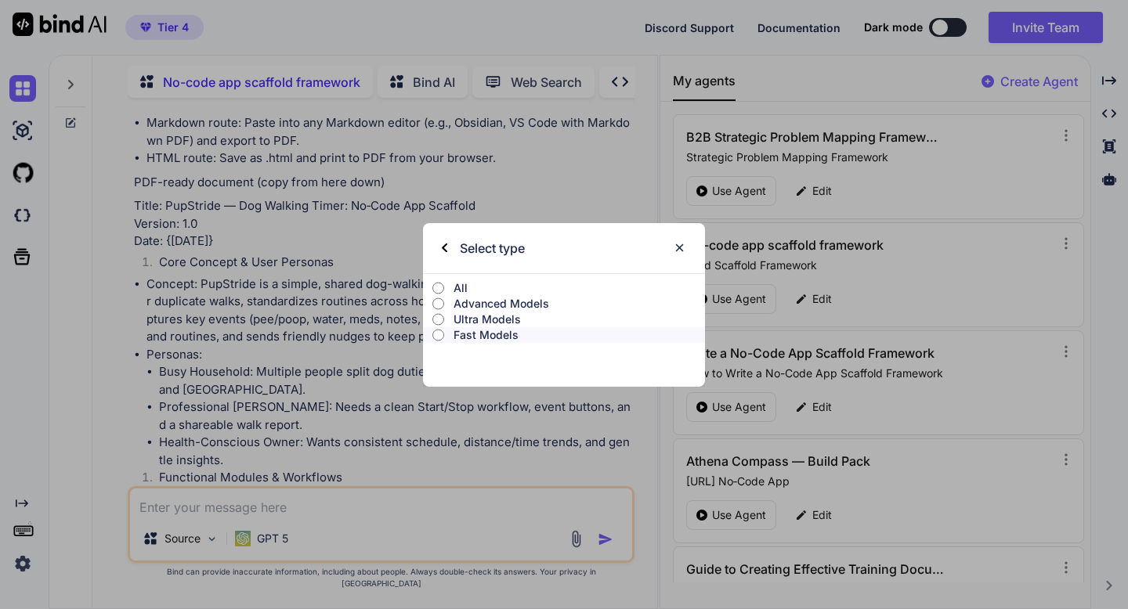
click at [496, 308] on p "Advanced Models" at bounding box center [578, 304] width 251 height 16
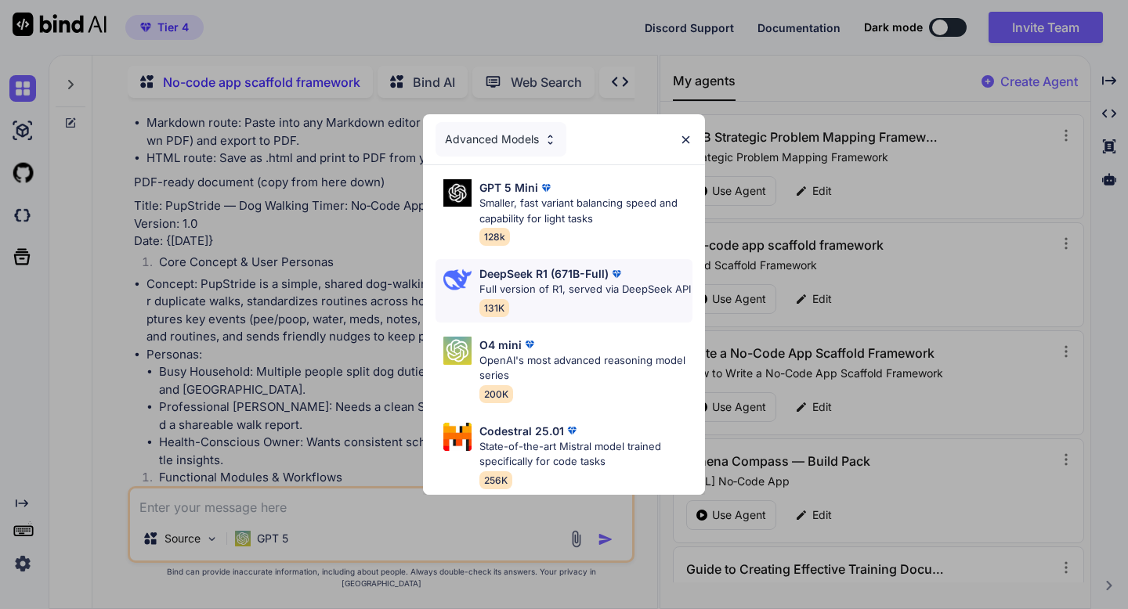
click at [570, 291] on p "Full version of R1, served via DeepSeek API" at bounding box center [584, 290] width 211 height 16
type textarea "x"
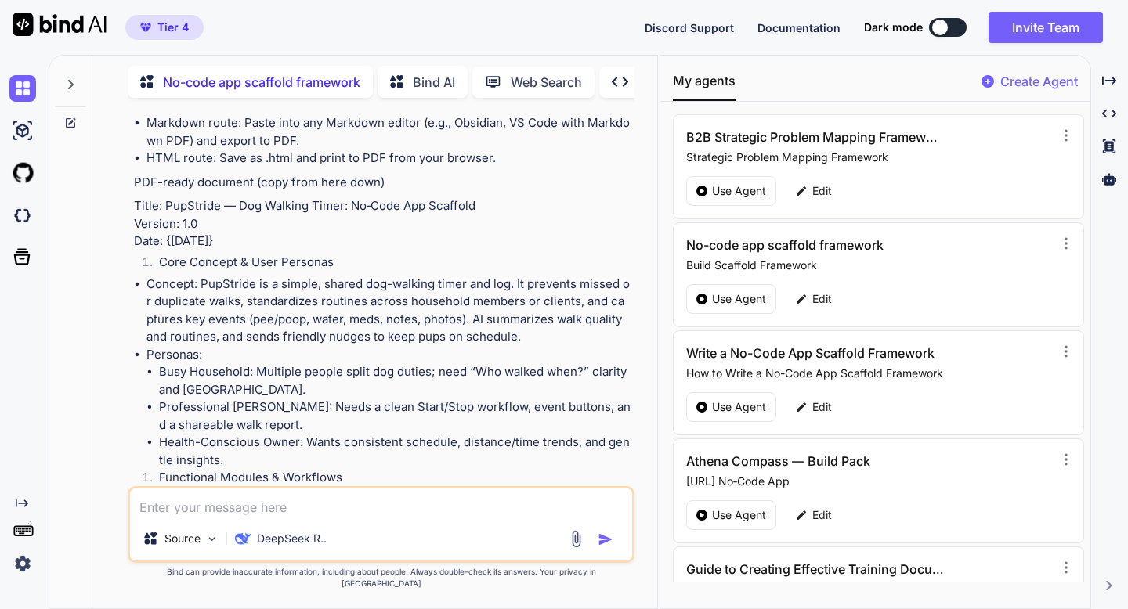
click at [215, 514] on textarea at bounding box center [380, 503] width 501 height 28
paste textarea "Lor Ipsum: Dolorsi Ametc Adip Elitseddoe Tem Incididuntu: Labo etd magnaaliqua …"
type textarea "Lor Ipsum: Dolorsi Ametc Adip Elitseddoe Tem Incididuntu: Labo etd magnaaliqua …"
type textarea "x"
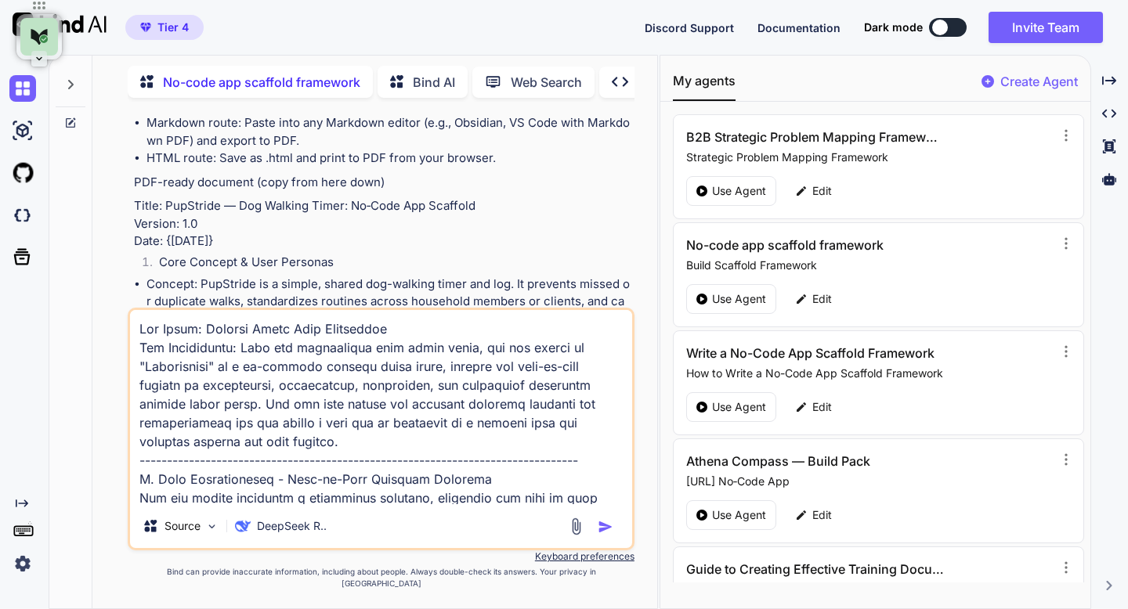
scroll to position [2670, 0]
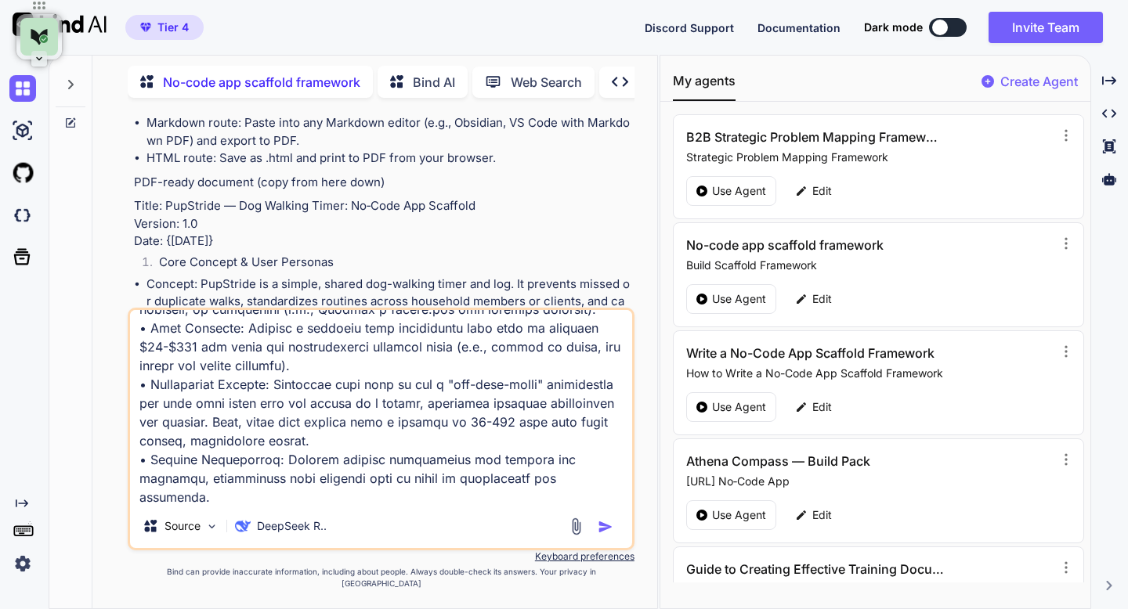
type textarea "Lor Ipsum: Dolorsi Ametc Adip Elitseddoe Tem Incididuntu: Labo etd magnaaliqua …"
click at [601, 535] on img "button" at bounding box center [606, 527] width 16 height 16
type textarea "x"
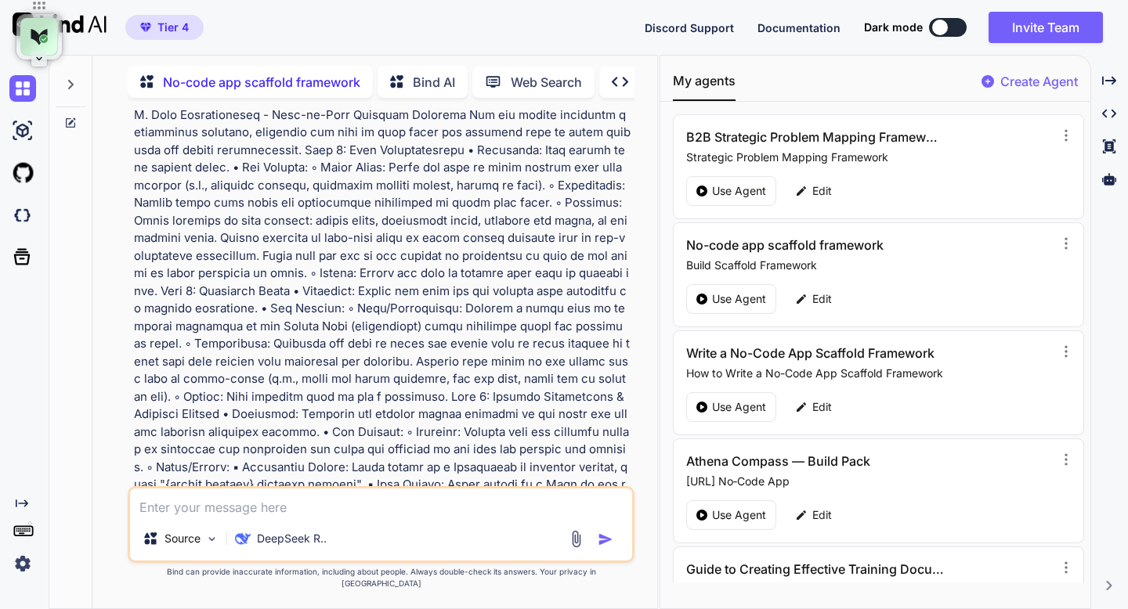
scroll to position [15956, 0]
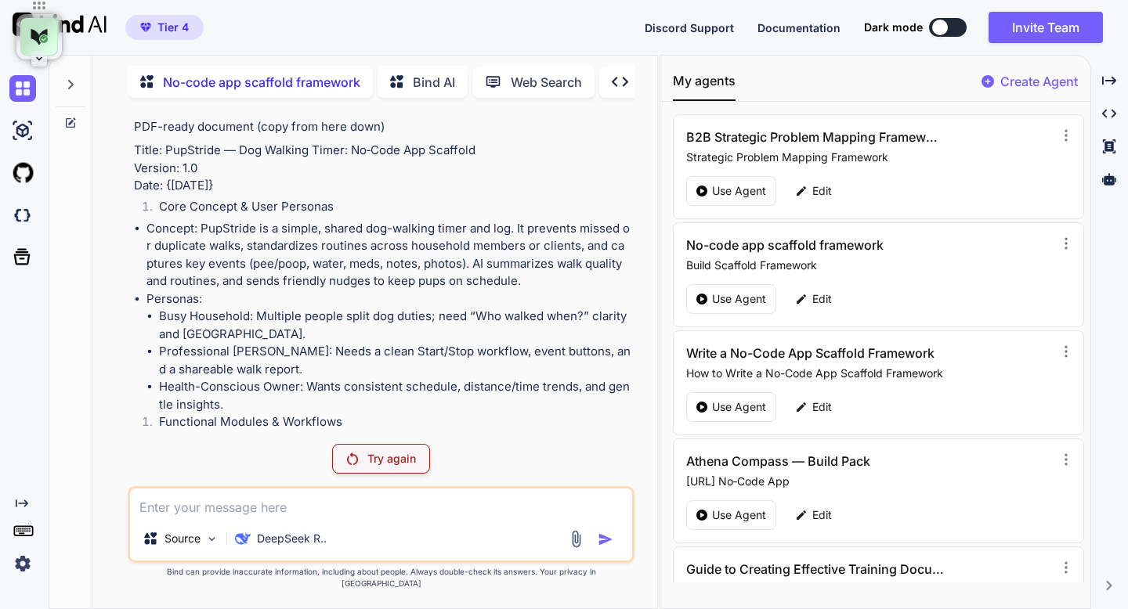
click at [414, 467] on p "Try again" at bounding box center [391, 459] width 49 height 16
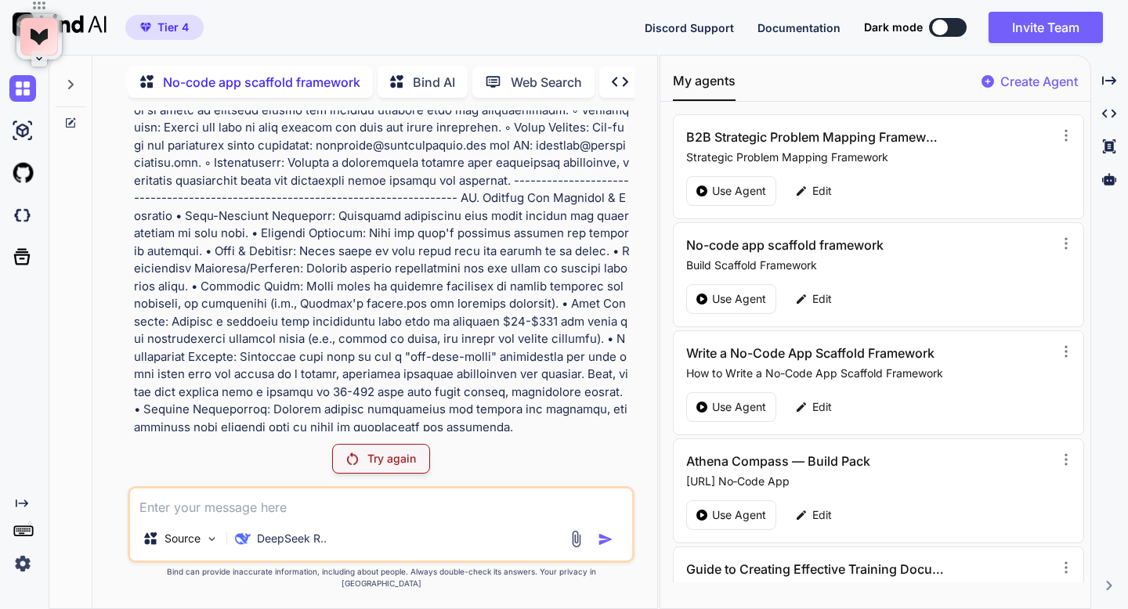
scroll to position [17353, 0]
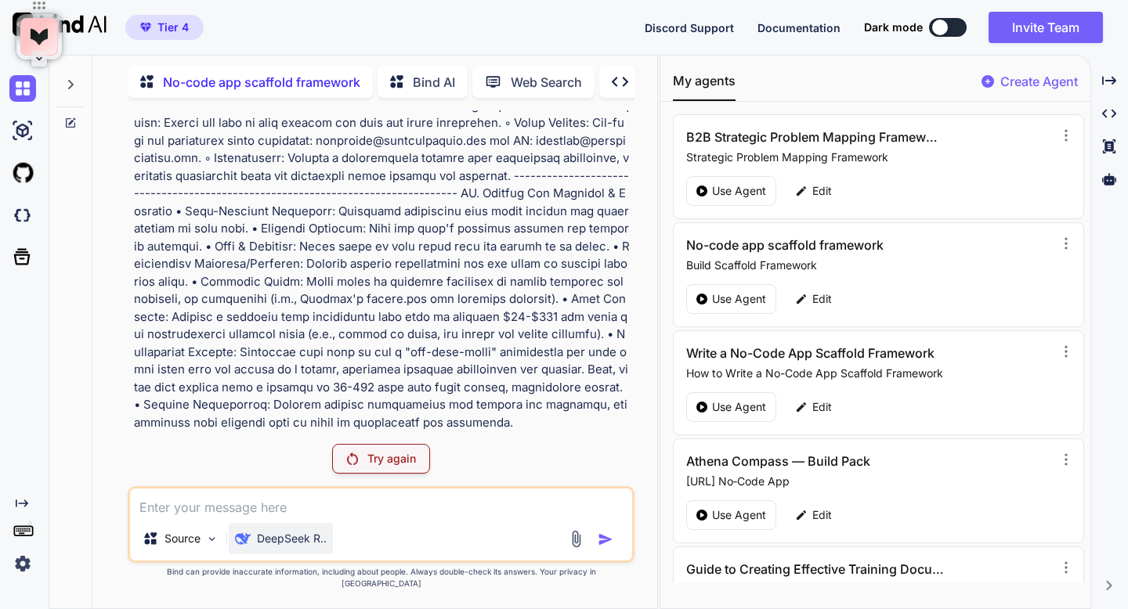
click at [274, 547] on p "DeepSeek R.." at bounding box center [292, 539] width 70 height 16
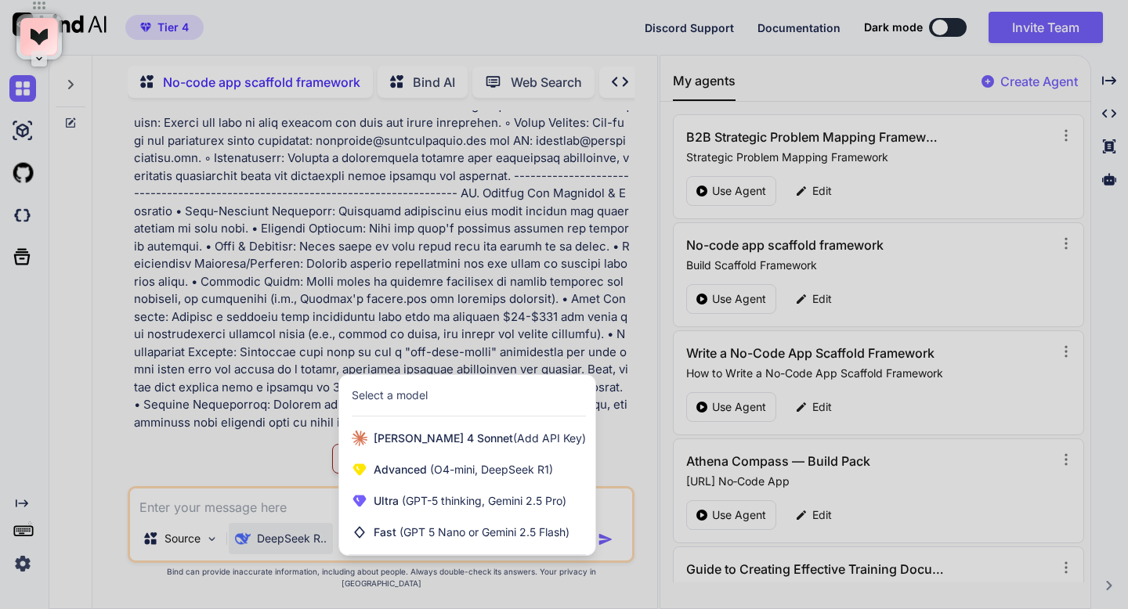
click at [274, 554] on div at bounding box center [564, 304] width 1128 height 609
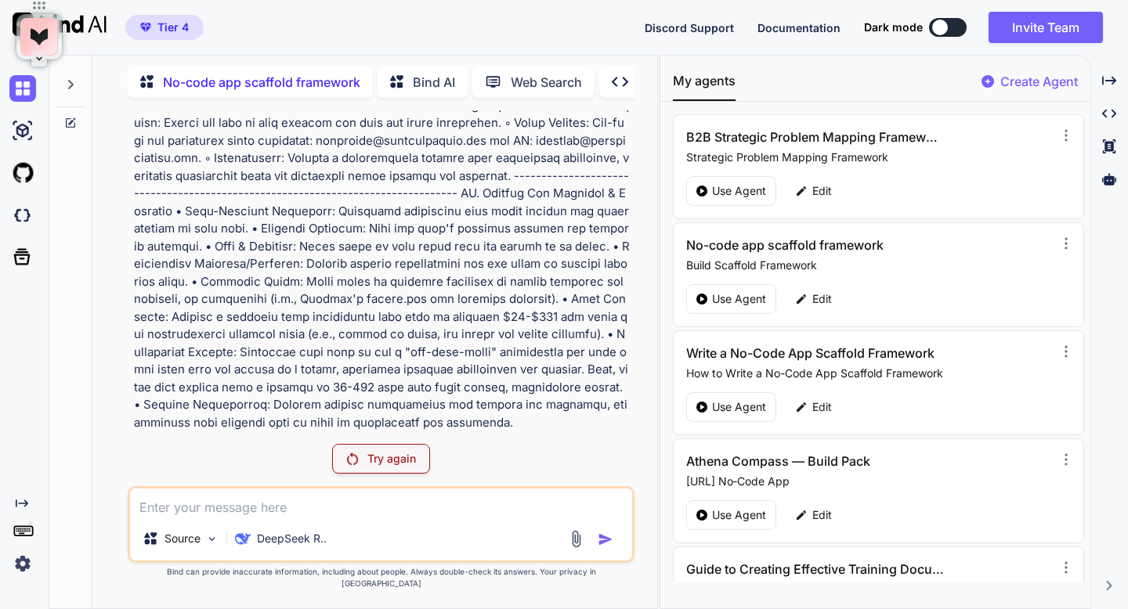
click at [394, 467] on p "Try again" at bounding box center [391, 459] width 49 height 16
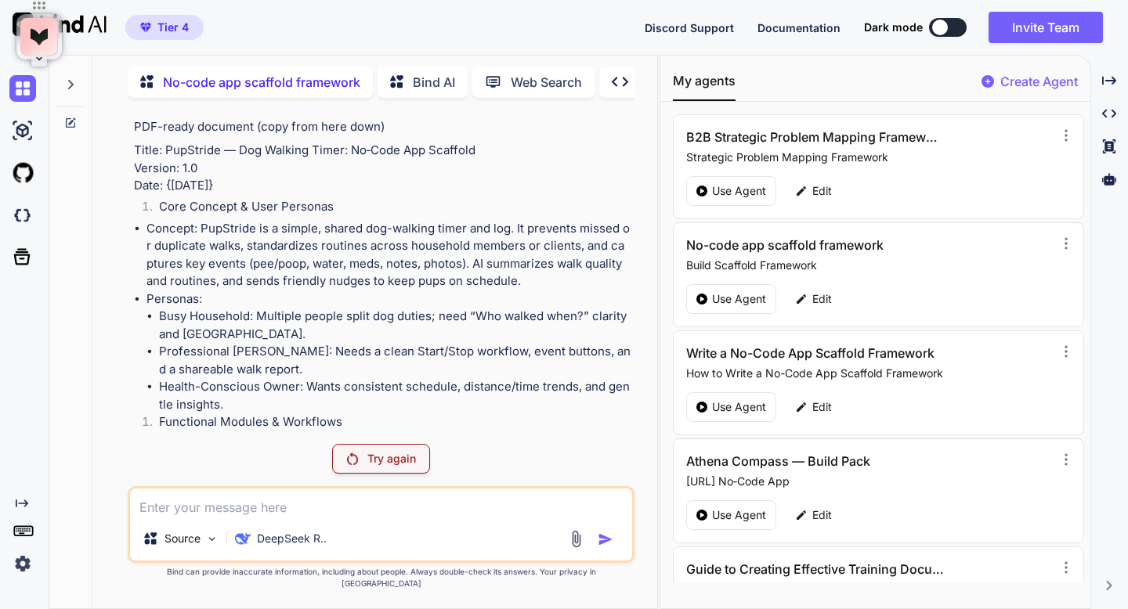
scroll to position [12094, 0]
click at [300, 547] on p "DeepSeek R.." at bounding box center [292, 539] width 70 height 16
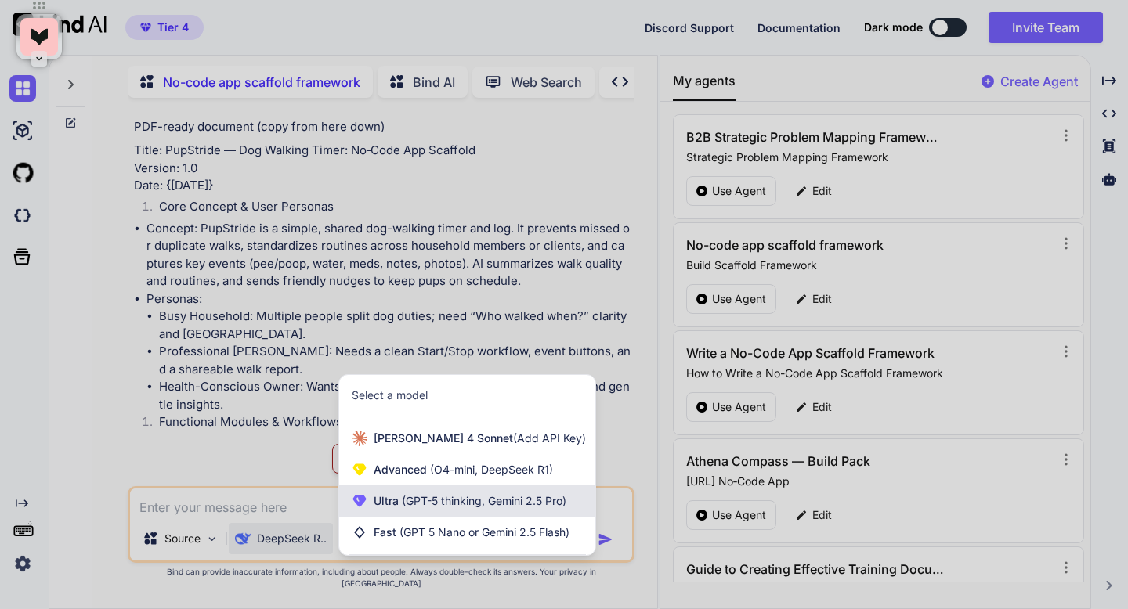
click at [396, 509] on span "Ultra (GPT-5 thinking, Gemini 2.5 Pro)" at bounding box center [470, 501] width 193 height 16
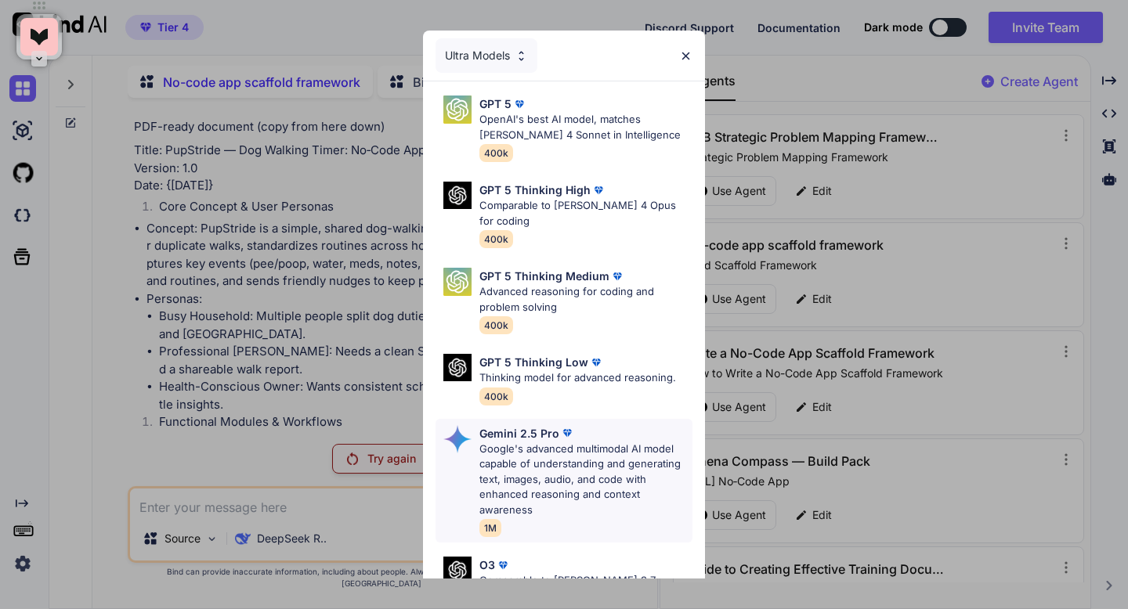
scroll to position [161, 0]
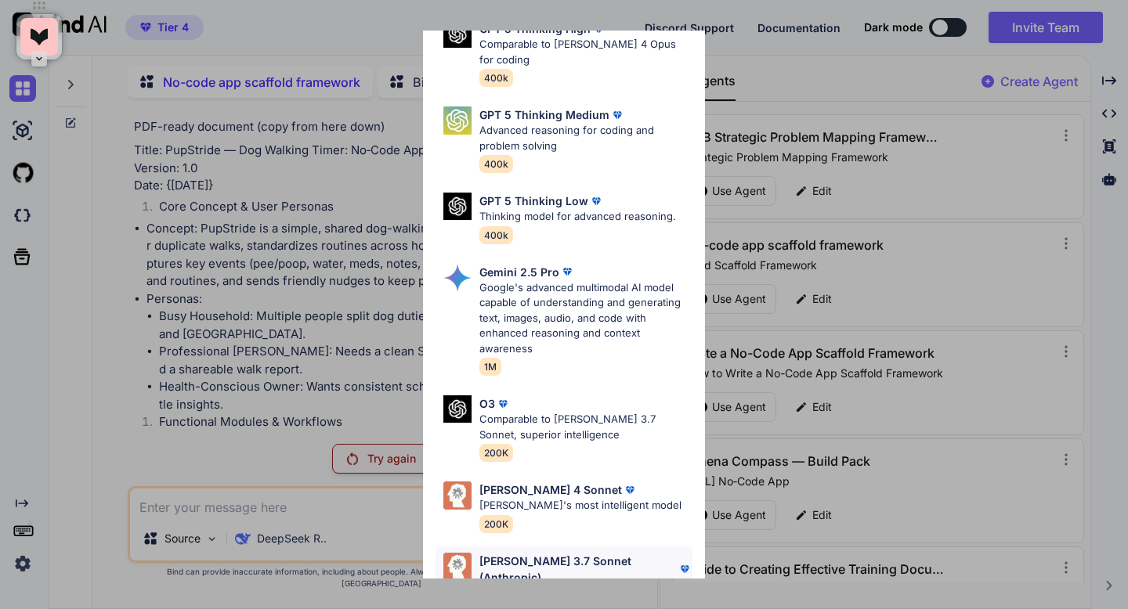
click at [515, 586] on p "[PERSON_NAME]'s most intelligent model" at bounding box center [585, 594] width 213 height 16
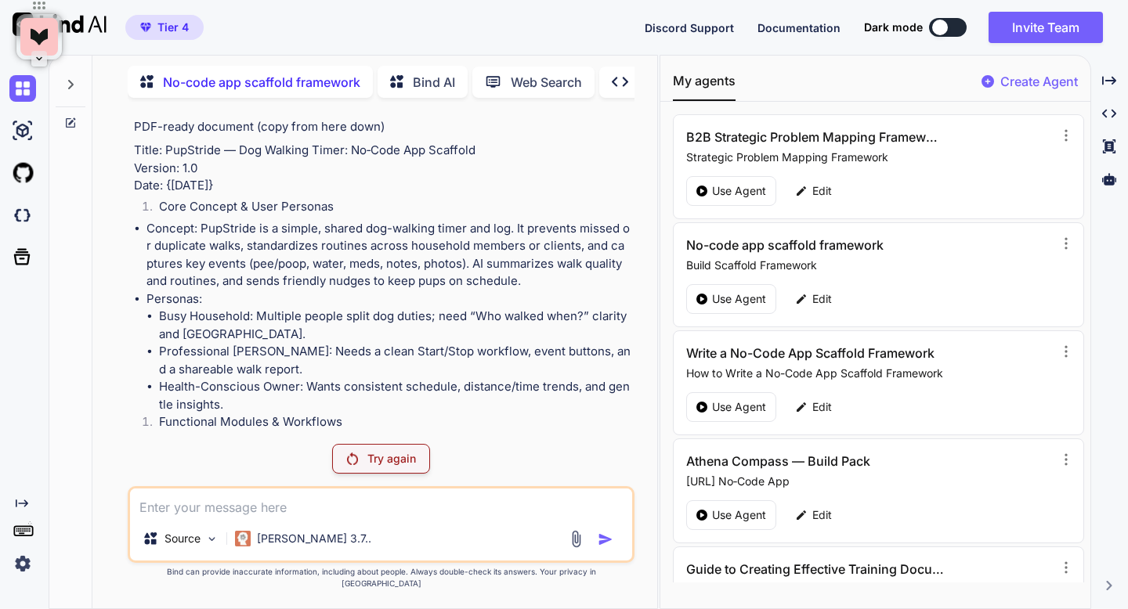
click at [415, 467] on p "Try again" at bounding box center [391, 459] width 49 height 16
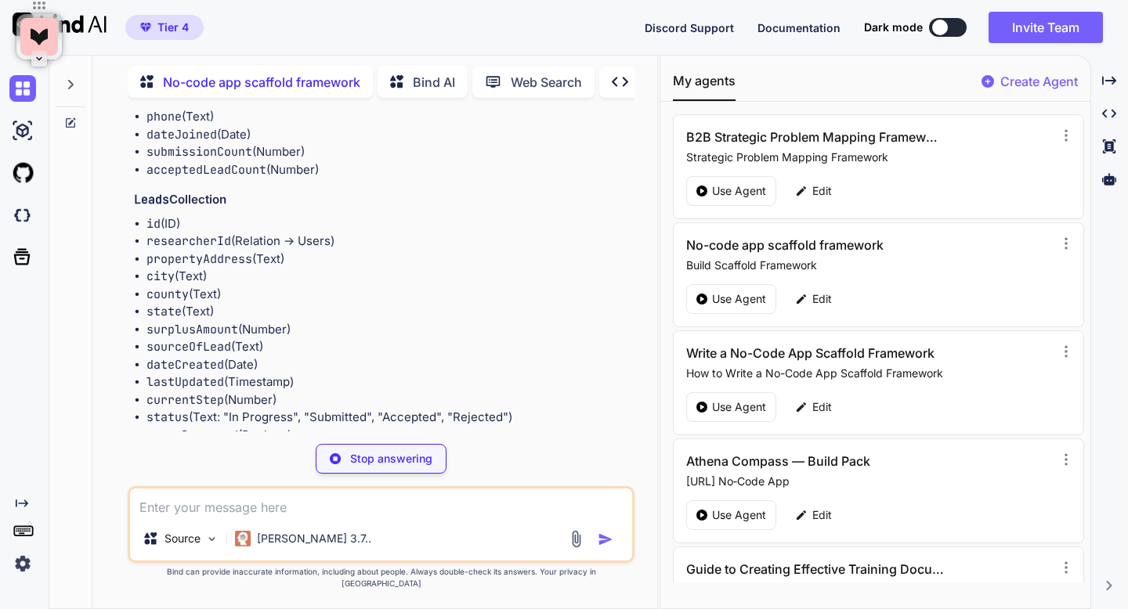
scroll to position [20688, 0]
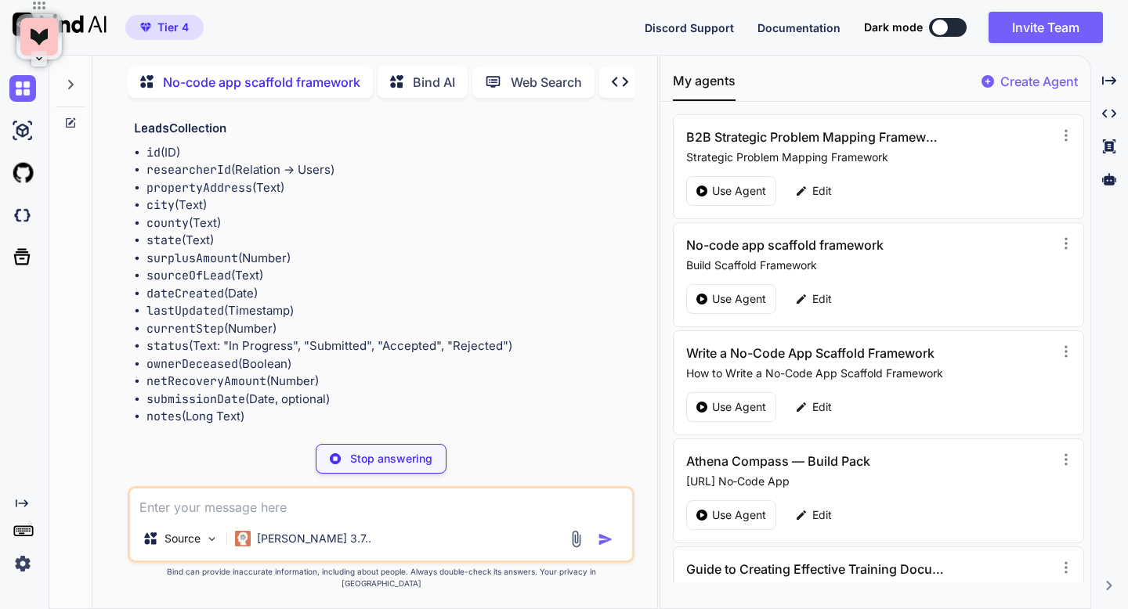
type textarea "x"
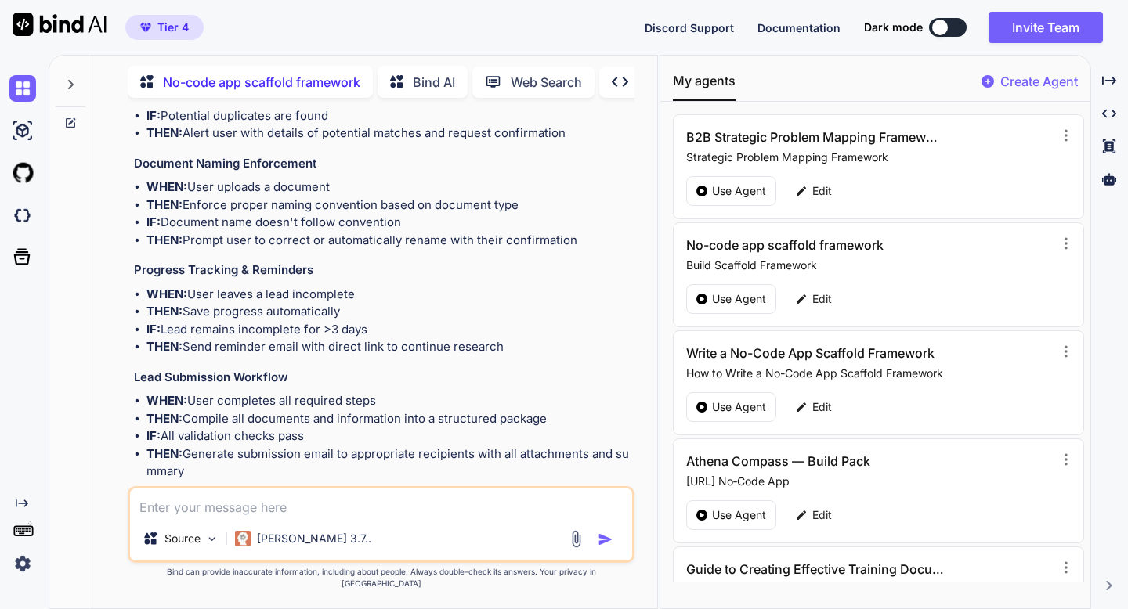
scroll to position [24453, 0]
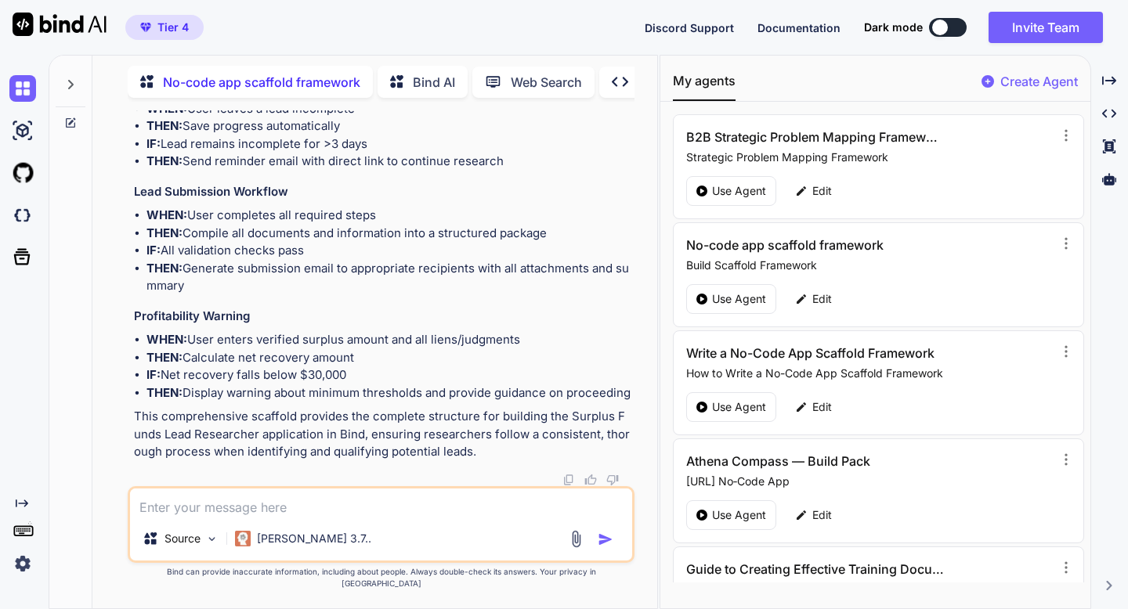
click at [570, 486] on img at bounding box center [568, 480] width 13 height 13
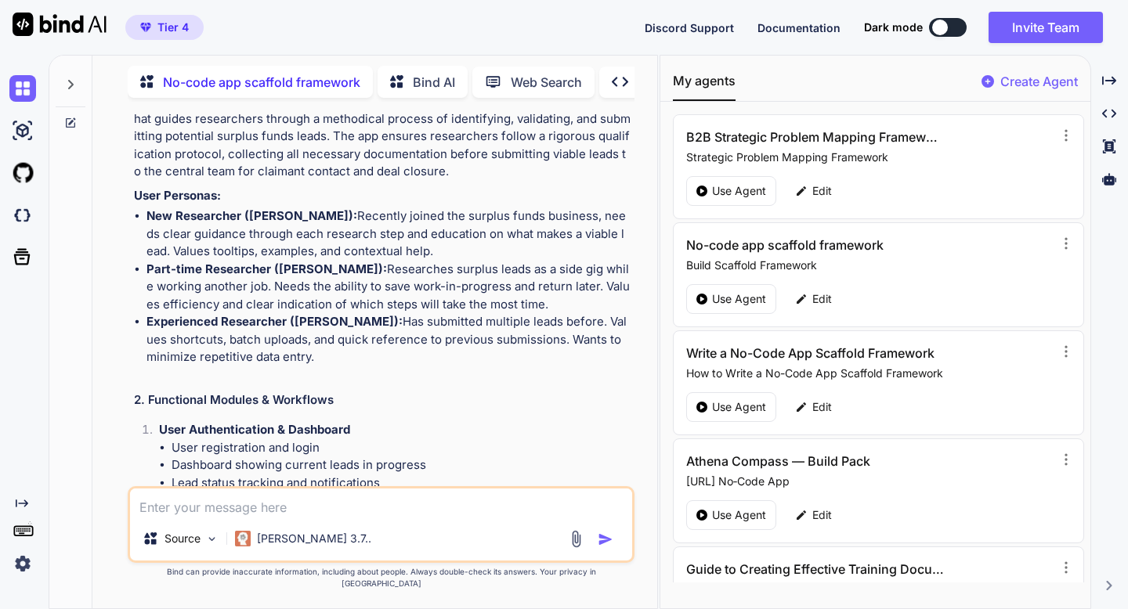
scroll to position [17708, 0]
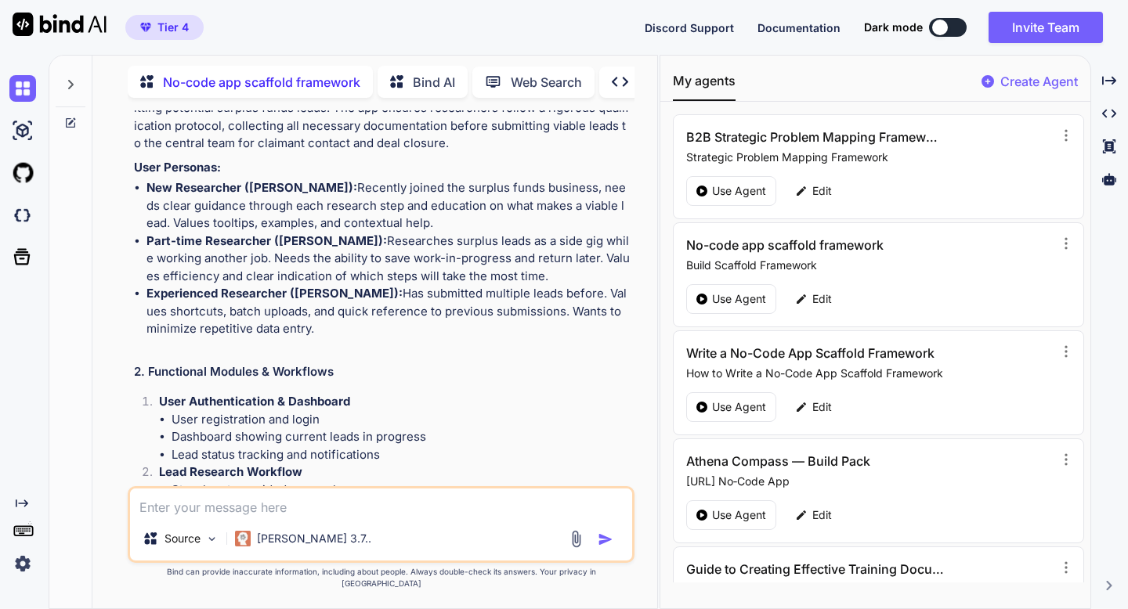
drag, startPoint x: 336, startPoint y: 229, endPoint x: 161, endPoint y: 228, distance: 175.4
click at [161, 153] on p "App Concept: The Surplus Funds Lead Researcher is a structured workflow applica…" at bounding box center [382, 108] width 497 height 88
copy p "Surplus Funds Lead Researcher"
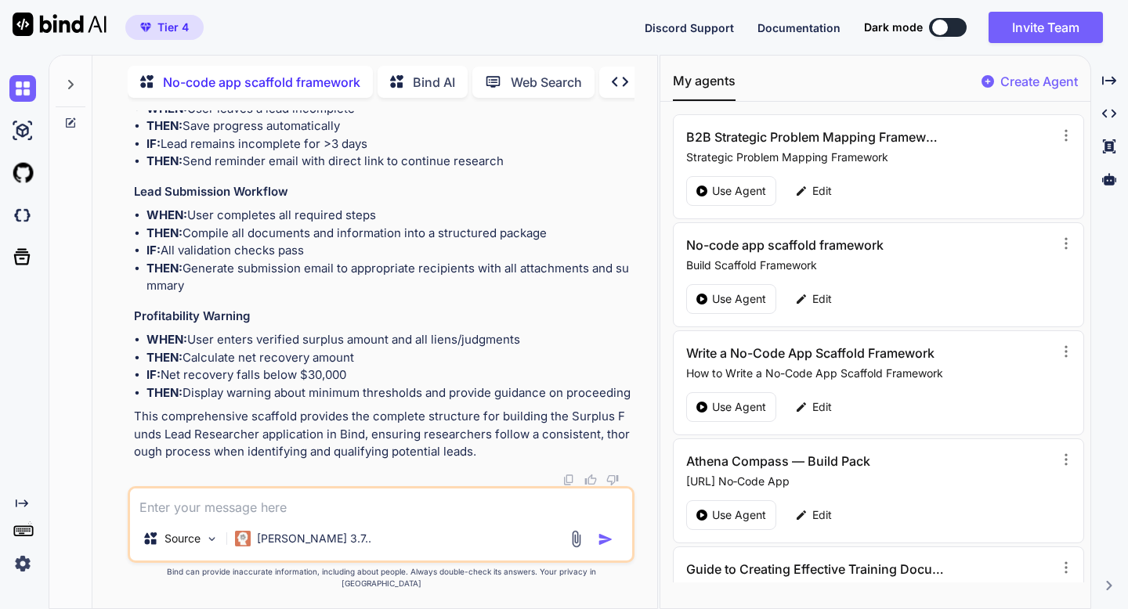
scroll to position [24453, 0]
click at [565, 486] on img at bounding box center [568, 480] width 13 height 13
click at [569, 486] on img at bounding box center [568, 480] width 13 height 13
